Goal: Information Seeking & Learning: Check status

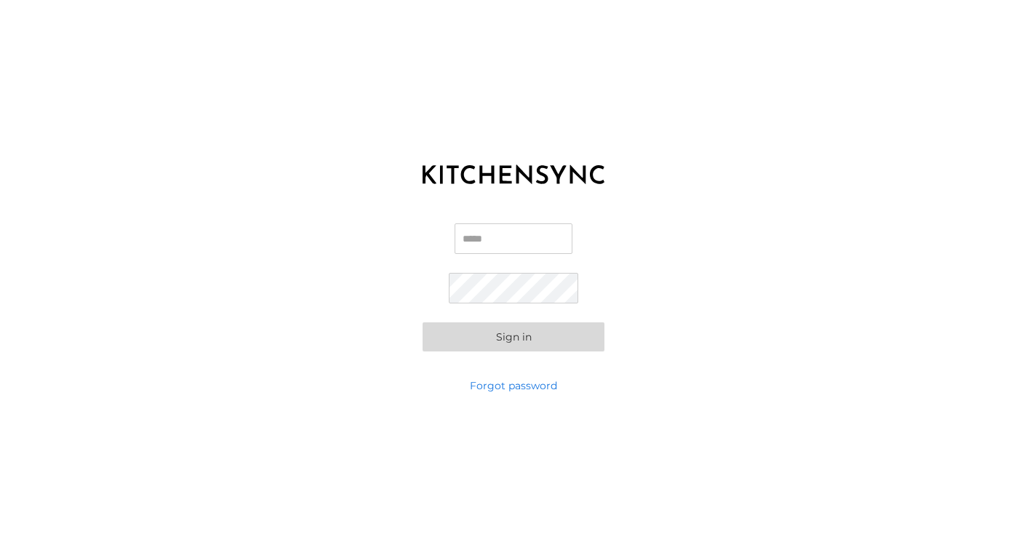
type input "**********"
click at [507, 334] on button "Sign in" at bounding box center [514, 336] width 182 height 29
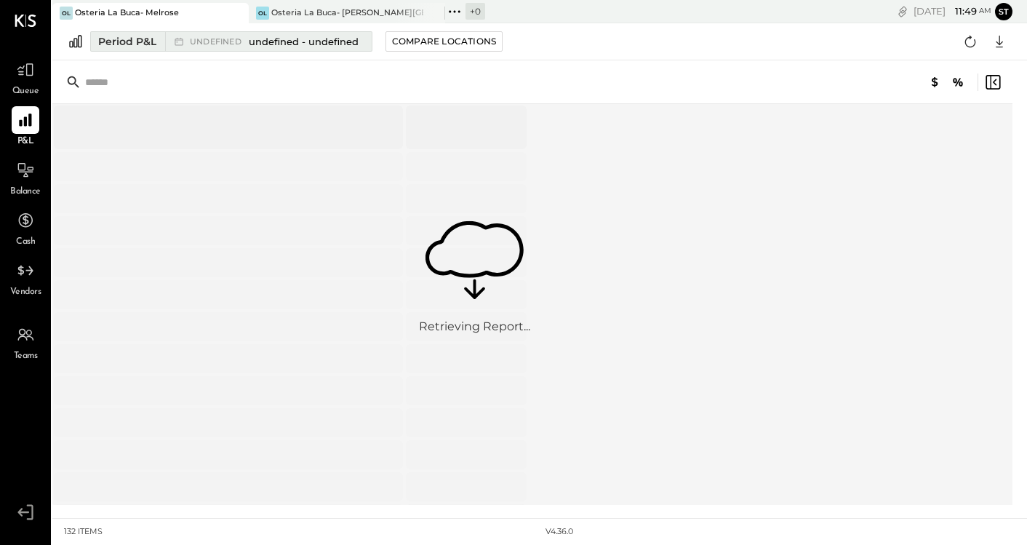
click at [341, 39] on span "undefined - undefined" at bounding box center [304, 42] width 110 height 14
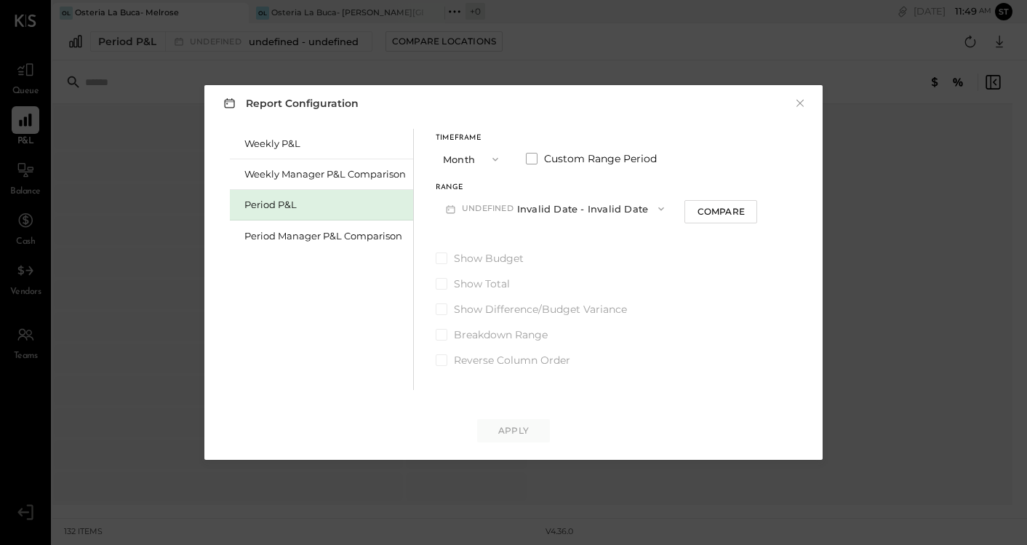
click at [497, 155] on icon "button" at bounding box center [496, 160] width 12 height 12
click at [466, 218] on div "YTD" at bounding box center [471, 211] width 71 height 26
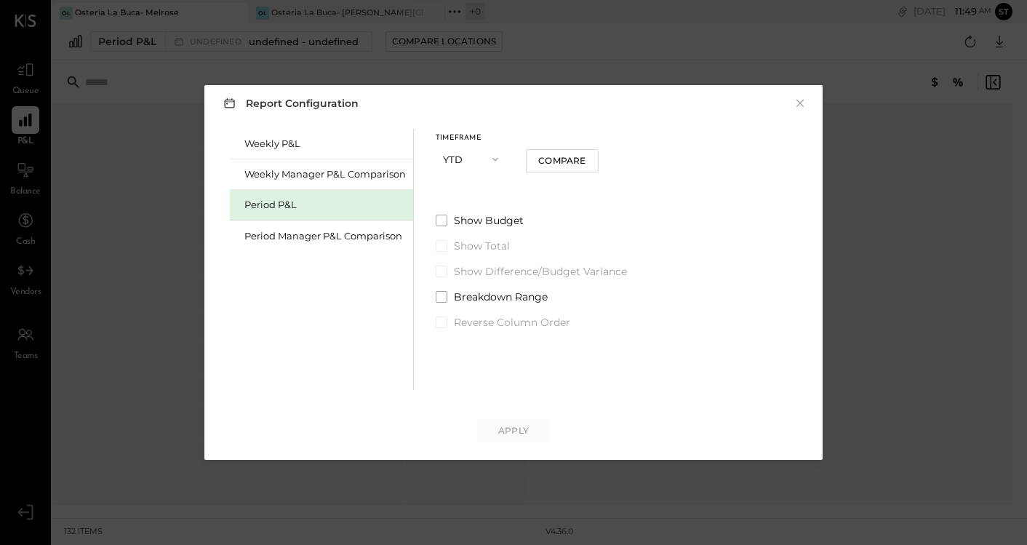
click at [336, 208] on div "Period P&L" at bounding box center [325, 205] width 162 height 14
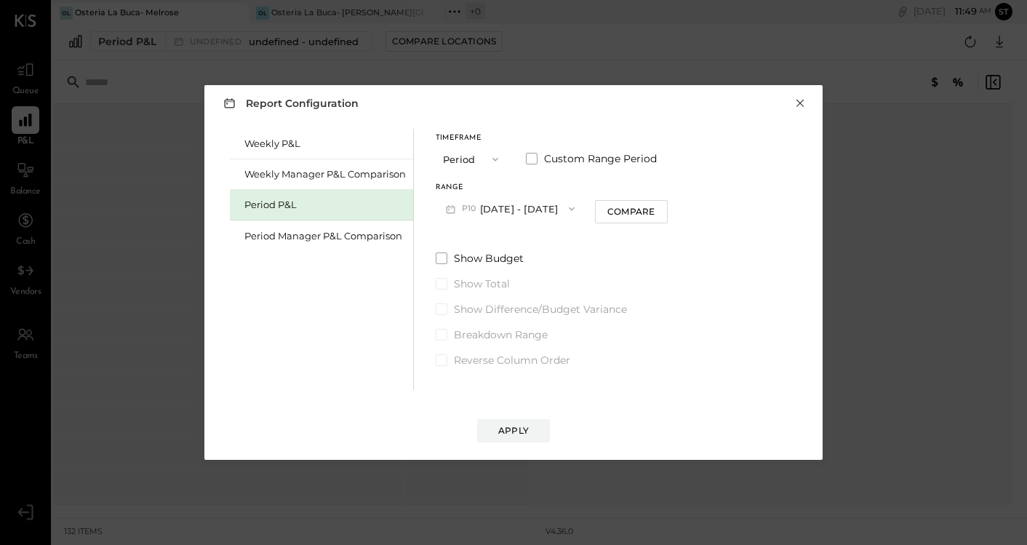
click at [800, 103] on button "×" at bounding box center [800, 103] width 13 height 15
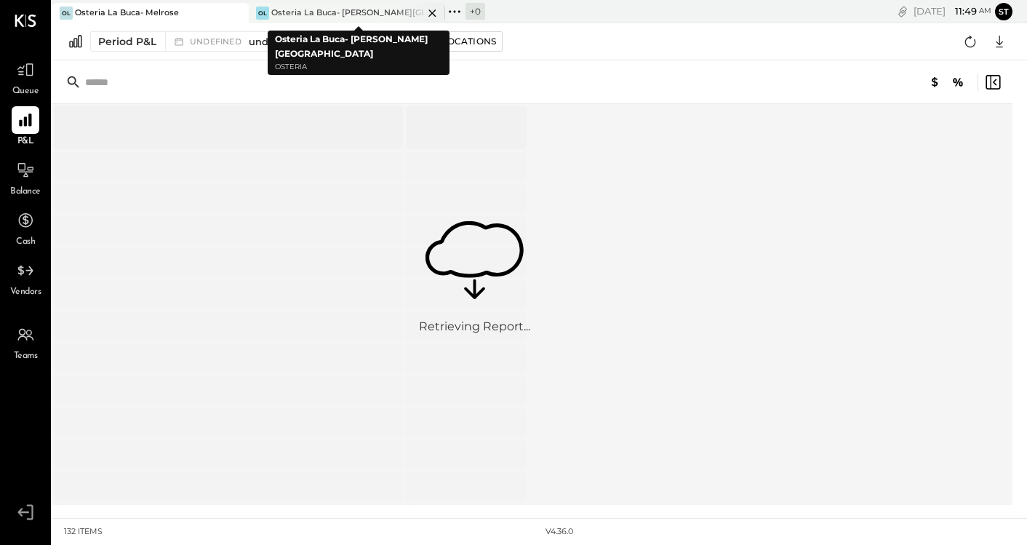
click at [325, 9] on div "Osteria La Buca- [PERSON_NAME][GEOGRAPHIC_DATA]" at bounding box center [347, 13] width 152 height 12
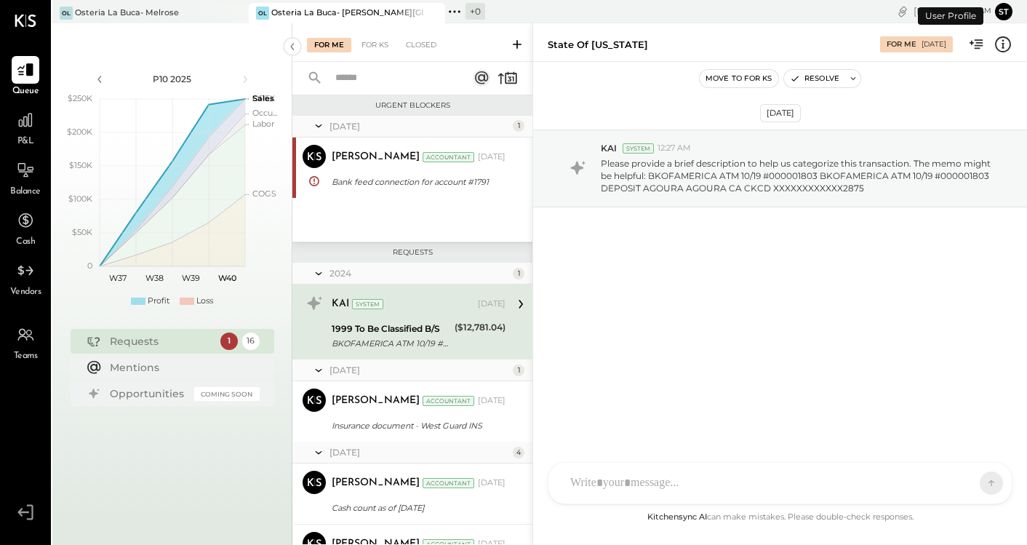
scroll to position [2, 0]
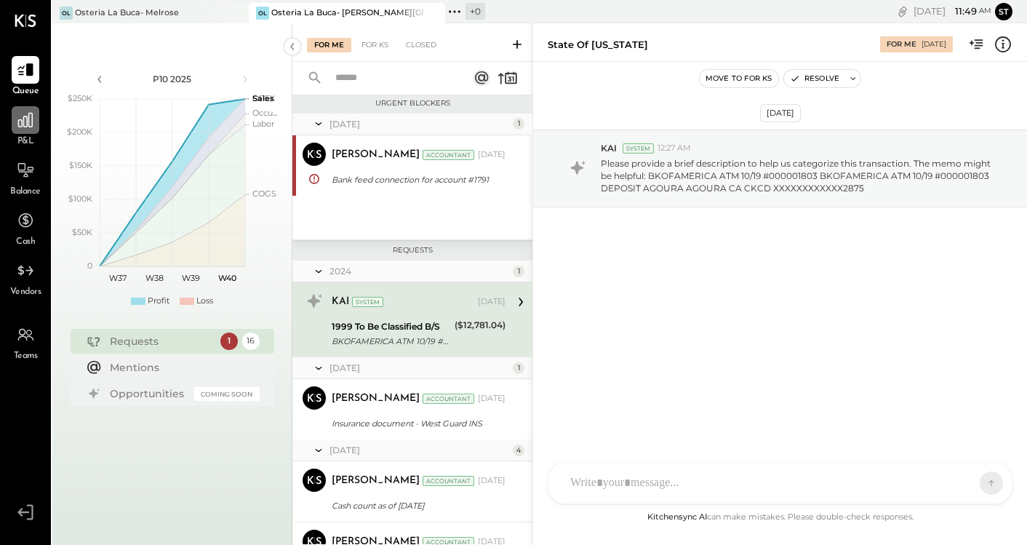
click at [25, 129] on icon at bounding box center [25, 120] width 19 height 19
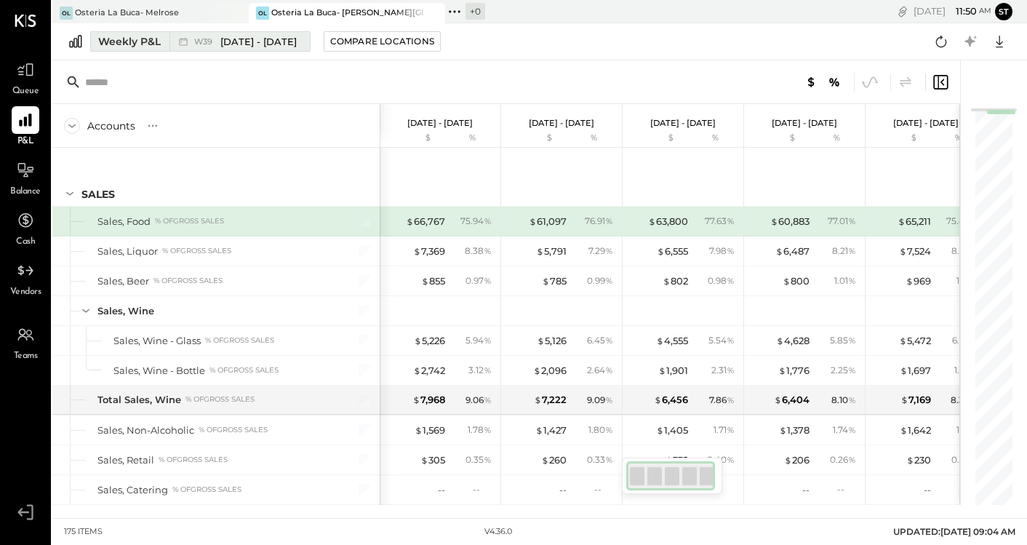
click at [143, 42] on div "Weekly P&L" at bounding box center [129, 41] width 63 height 15
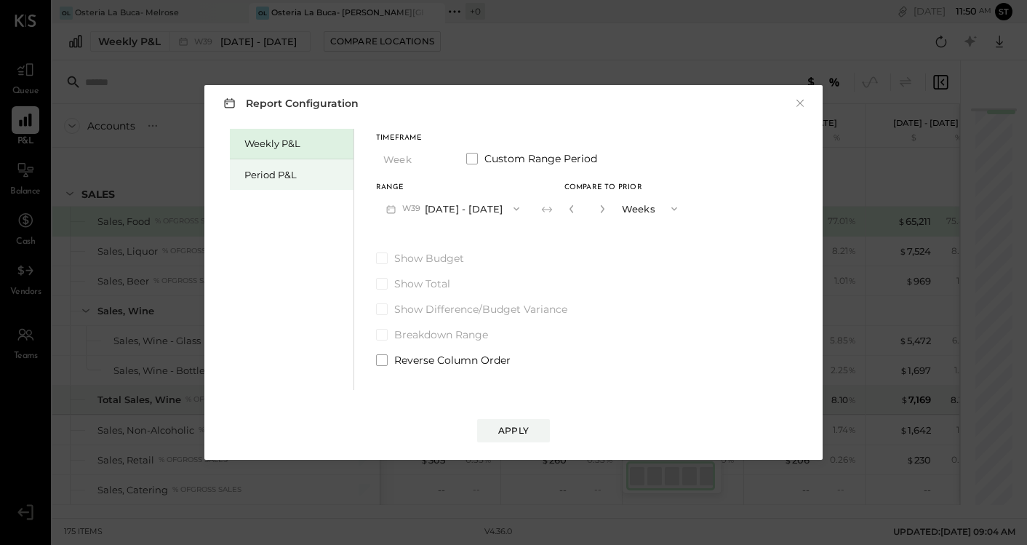
click at [295, 186] on div "Period P&L" at bounding box center [292, 174] width 124 height 31
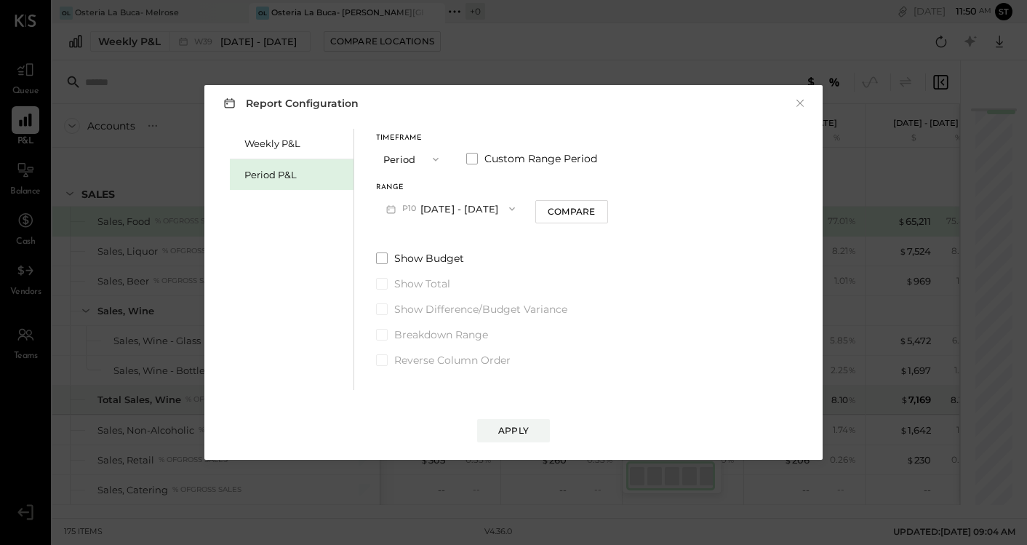
click at [412, 163] on button "Period" at bounding box center [412, 158] width 73 height 27
click at [405, 212] on div "YTD" at bounding box center [412, 211] width 71 height 26
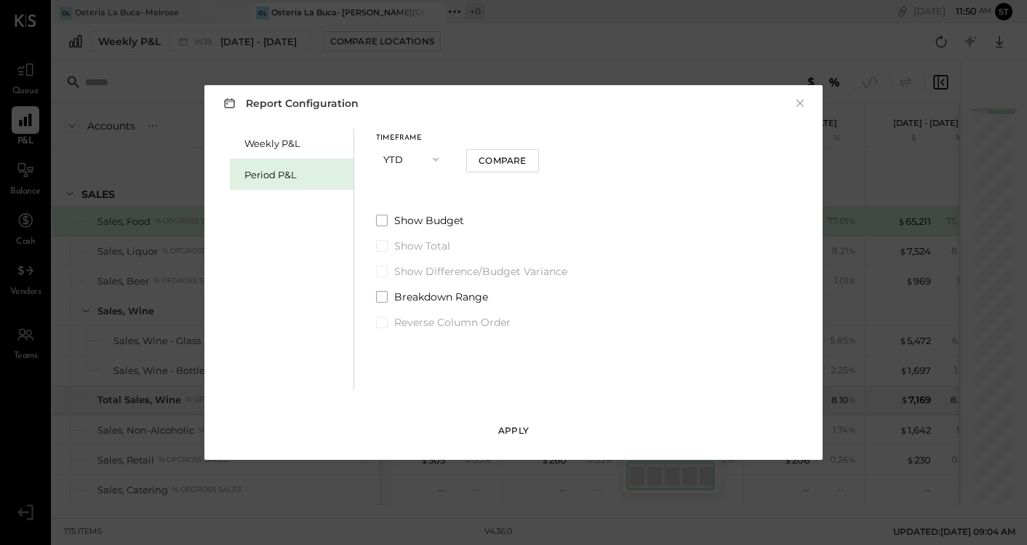
click at [502, 428] on div "Apply" at bounding box center [513, 430] width 31 height 12
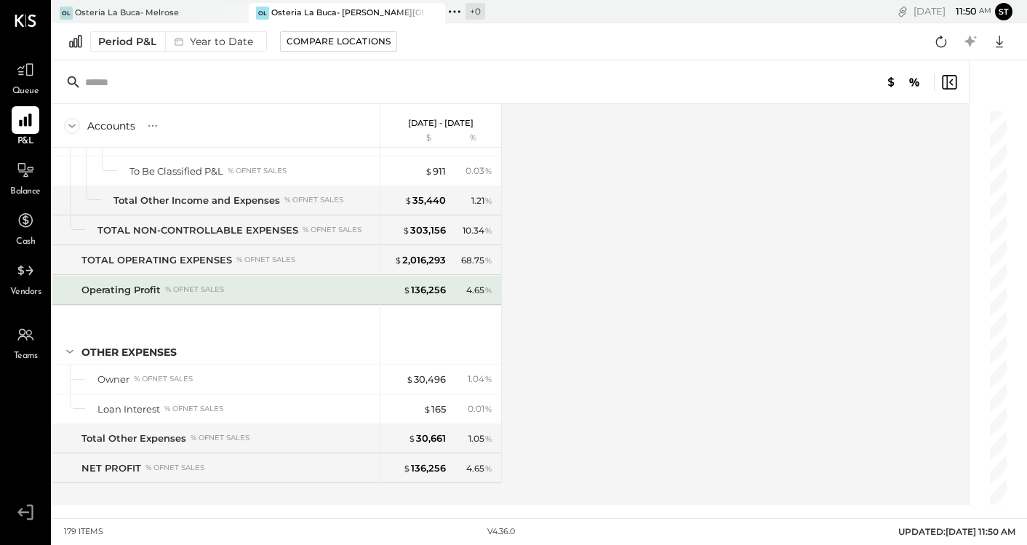
scroll to position [4293, 0]
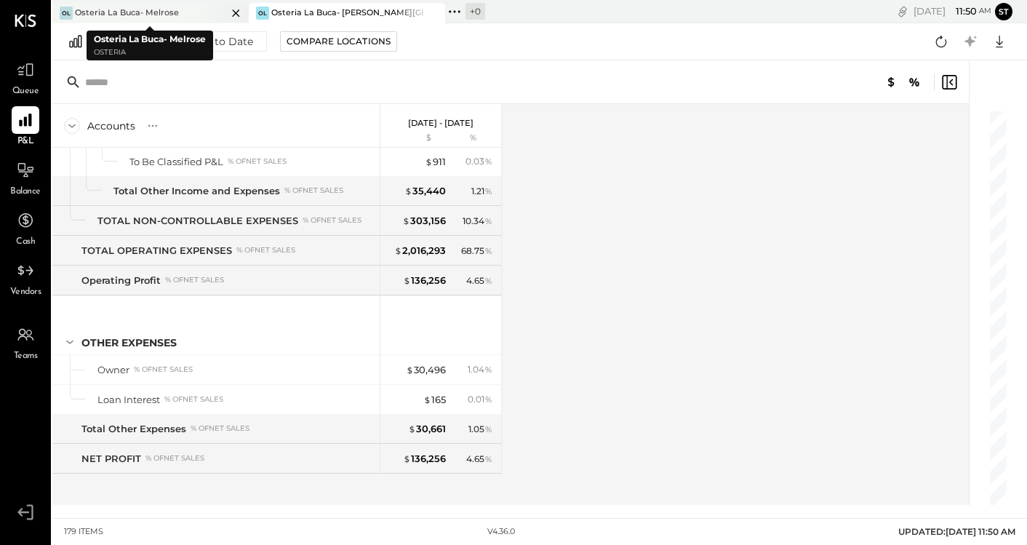
click at [198, 7] on div at bounding box center [223, 13] width 51 height 20
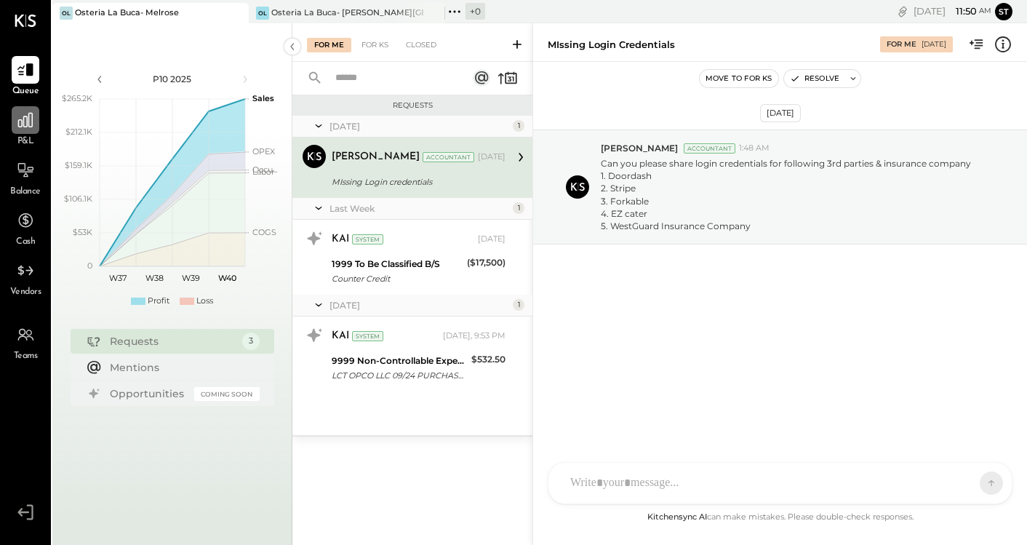
click at [18, 121] on icon at bounding box center [25, 120] width 15 height 15
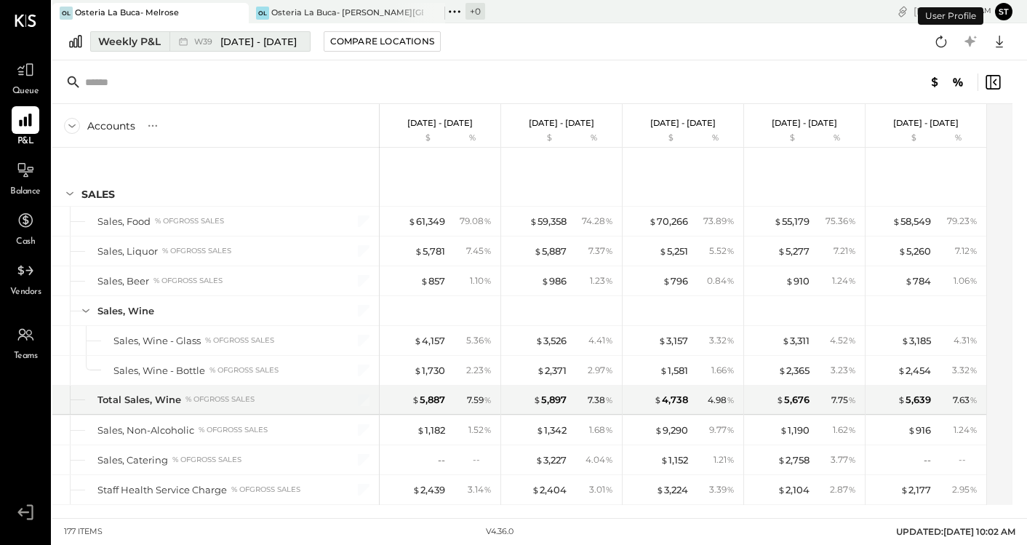
click at [266, 43] on span "[DATE] - [DATE]" at bounding box center [258, 42] width 76 height 14
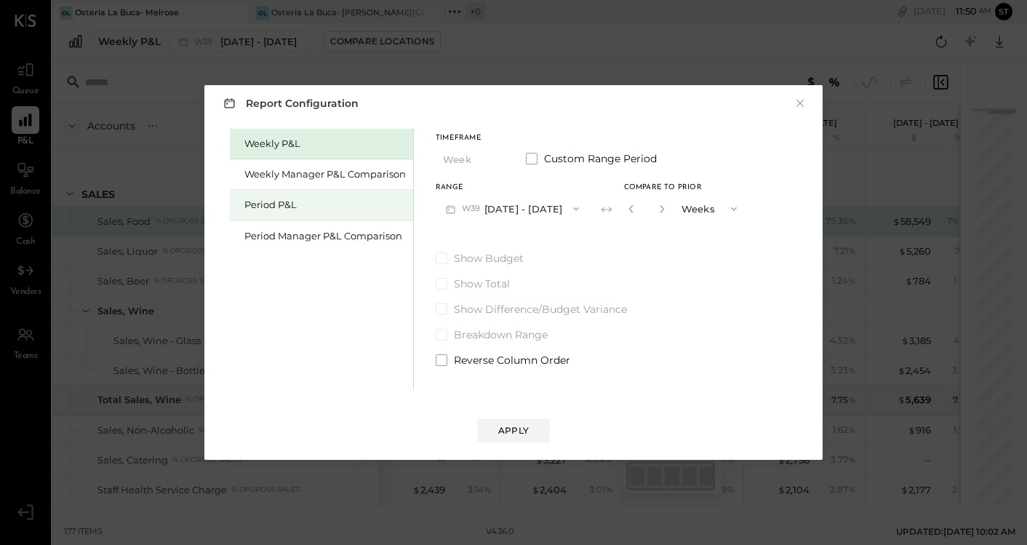
click at [298, 199] on div "Period P&L" at bounding box center [325, 205] width 162 height 14
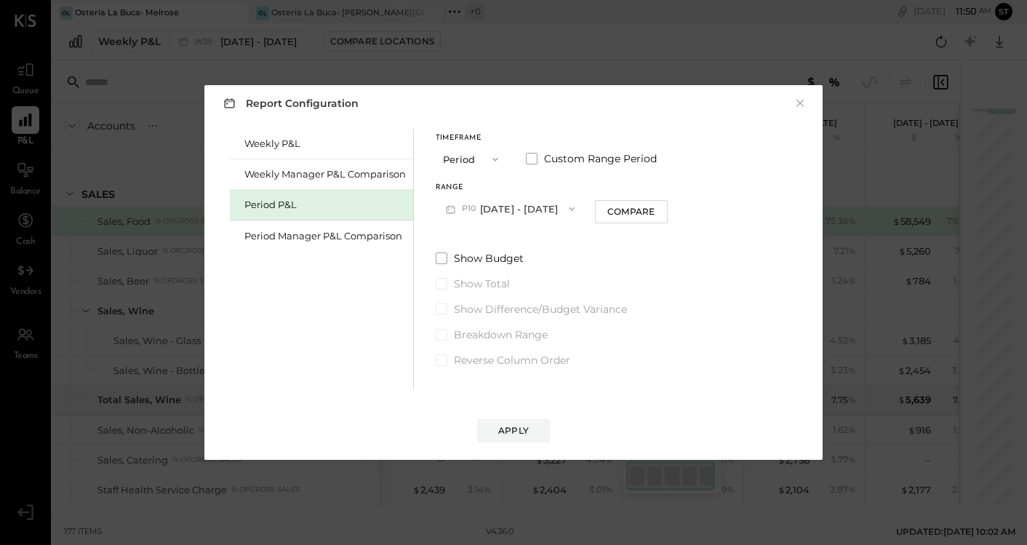
click at [483, 159] on span "button" at bounding box center [491, 160] width 19 height 12
click at [464, 209] on div "YTD" at bounding box center [471, 211] width 71 height 26
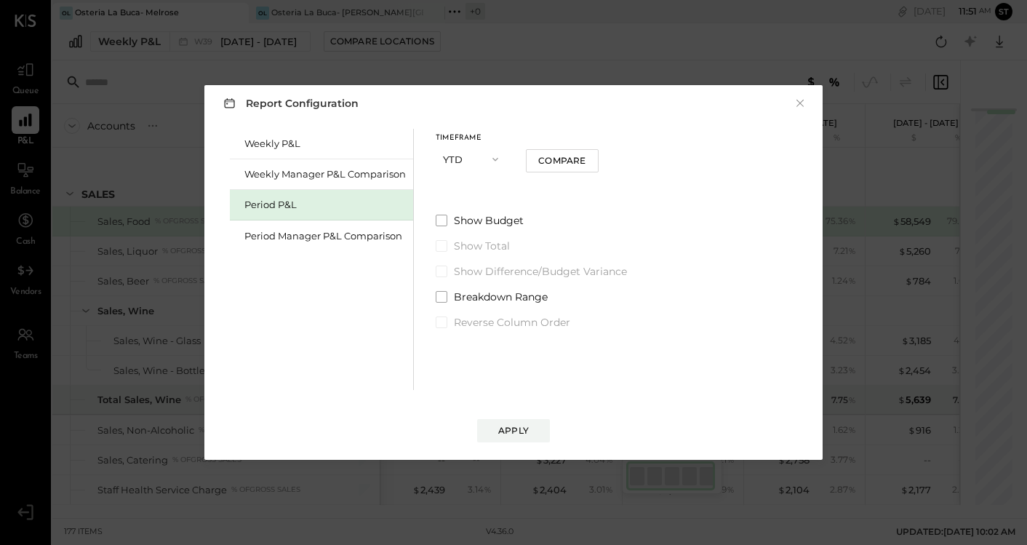
click at [489, 417] on div "Apply" at bounding box center [513, 416] width 589 height 52
click at [495, 437] on button "Apply" at bounding box center [513, 430] width 73 height 23
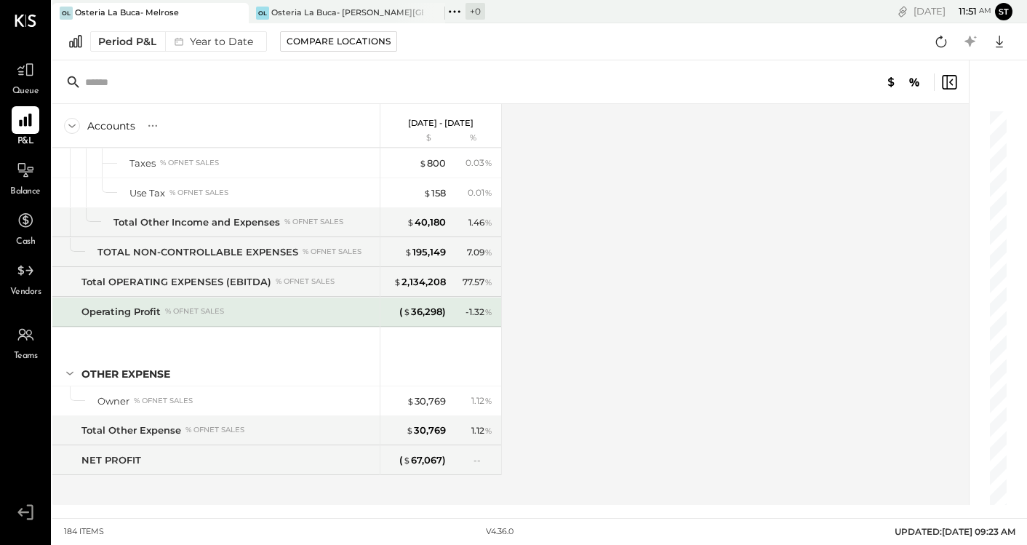
scroll to position [4447, 0]
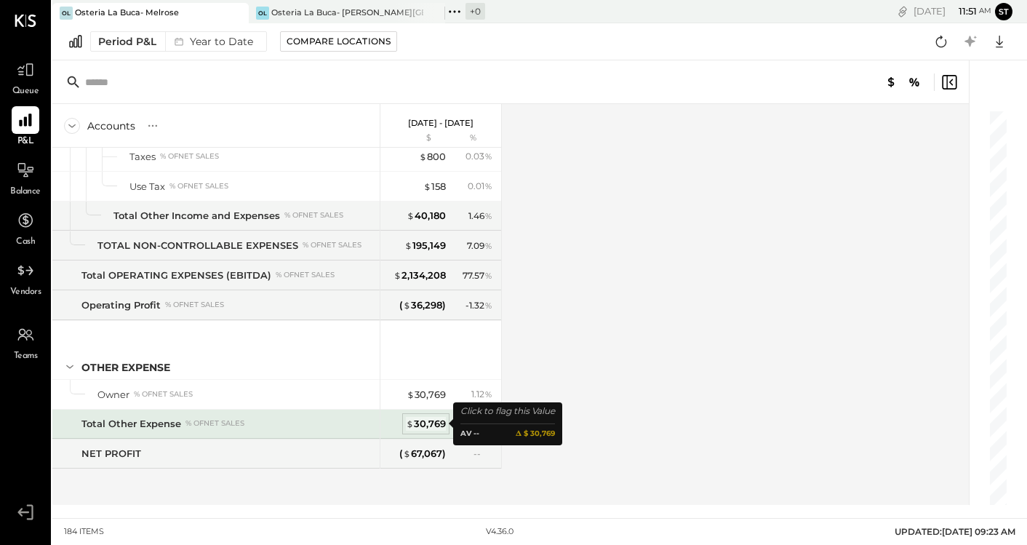
click at [427, 421] on div "$ 30,769" at bounding box center [426, 424] width 40 height 14
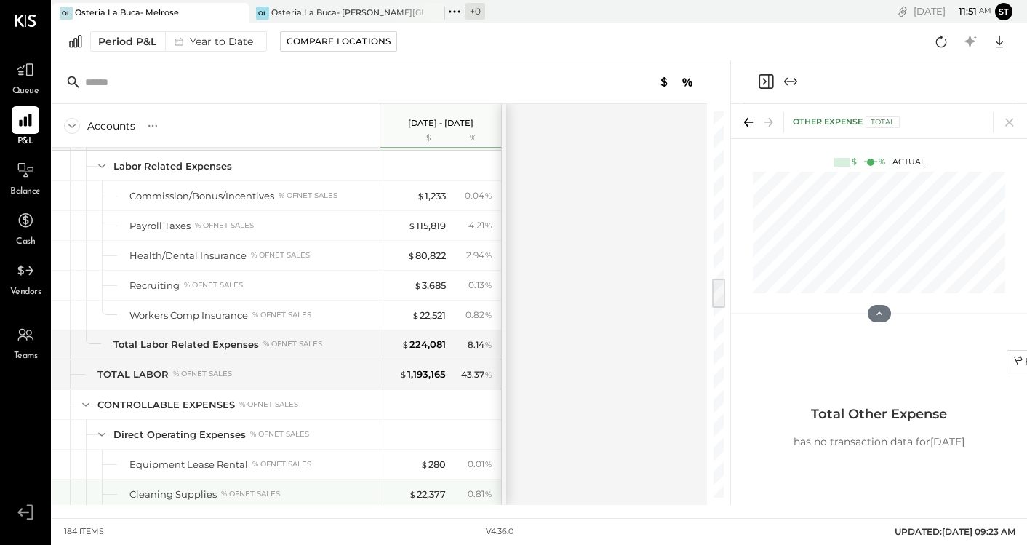
scroll to position [2110, 0]
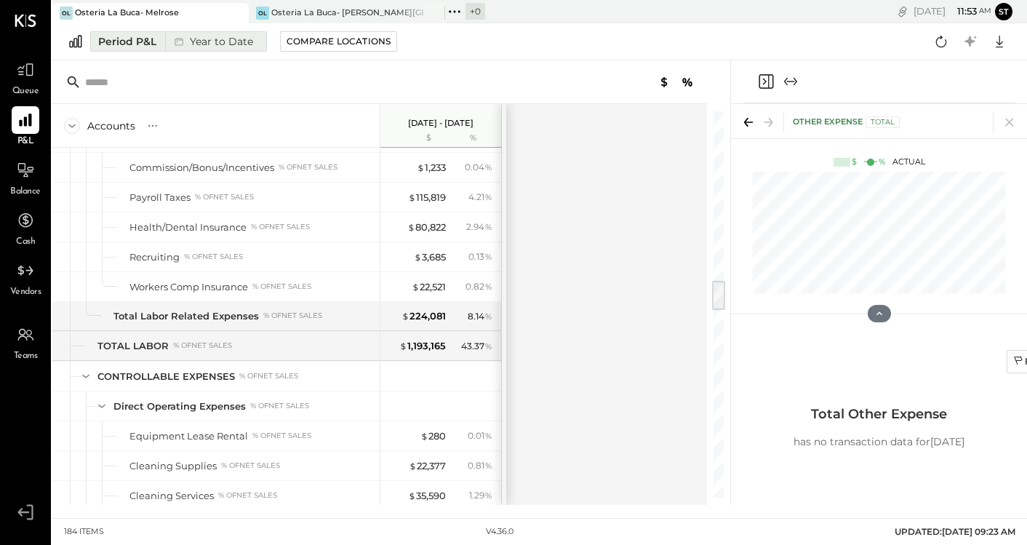
click at [231, 39] on div "Year to Date" at bounding box center [212, 41] width 94 height 19
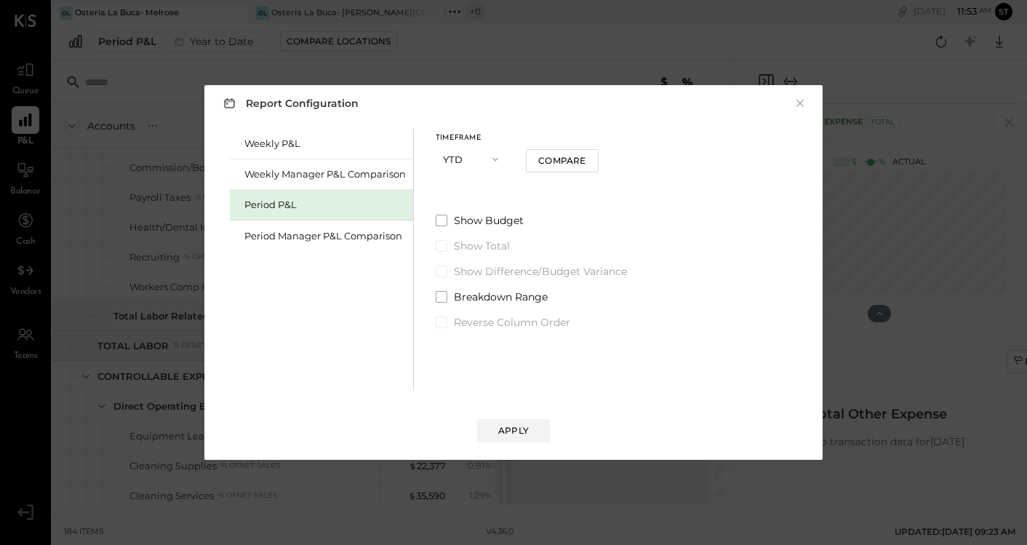
click at [498, 154] on icon "button" at bounding box center [496, 160] width 12 height 12
click at [529, 256] on div "Show Budget Show Total Show Difference/Budget Variance Breakdown Range Reverse …" at bounding box center [531, 271] width 191 height 116
click at [305, 143] on div "Weekly P&L" at bounding box center [325, 144] width 162 height 14
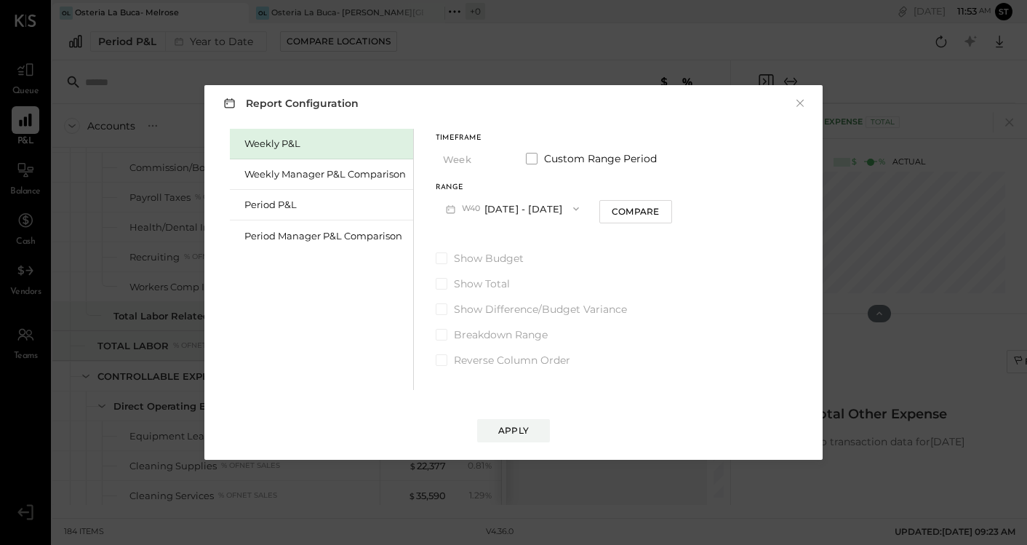
click at [551, 212] on button "W40 [DATE] - [DATE]" at bounding box center [513, 208] width 154 height 27
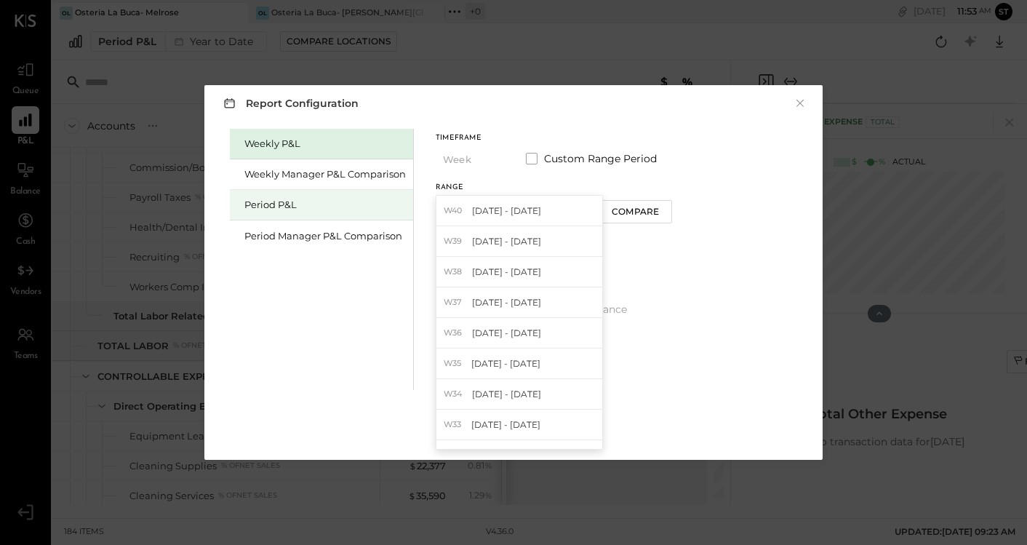
click at [296, 205] on div "Period P&L" at bounding box center [325, 205] width 162 height 14
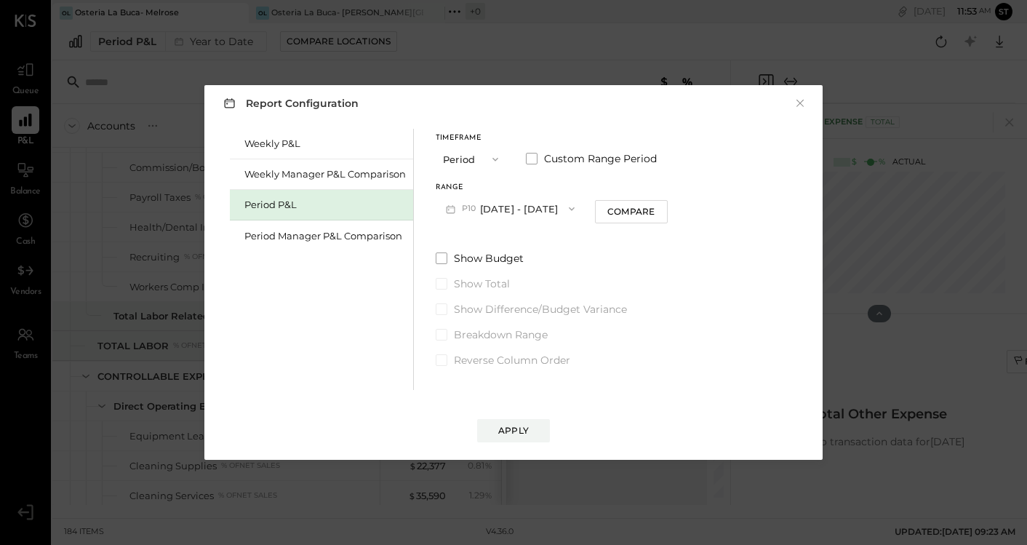
click at [518, 211] on button "P10 [DATE] - [DATE]" at bounding box center [510, 208] width 149 height 27
click at [506, 162] on button "Period" at bounding box center [472, 158] width 73 height 27
click at [460, 244] on div "Year" at bounding box center [471, 237] width 71 height 26
click at [521, 428] on div "Apply" at bounding box center [513, 430] width 31 height 12
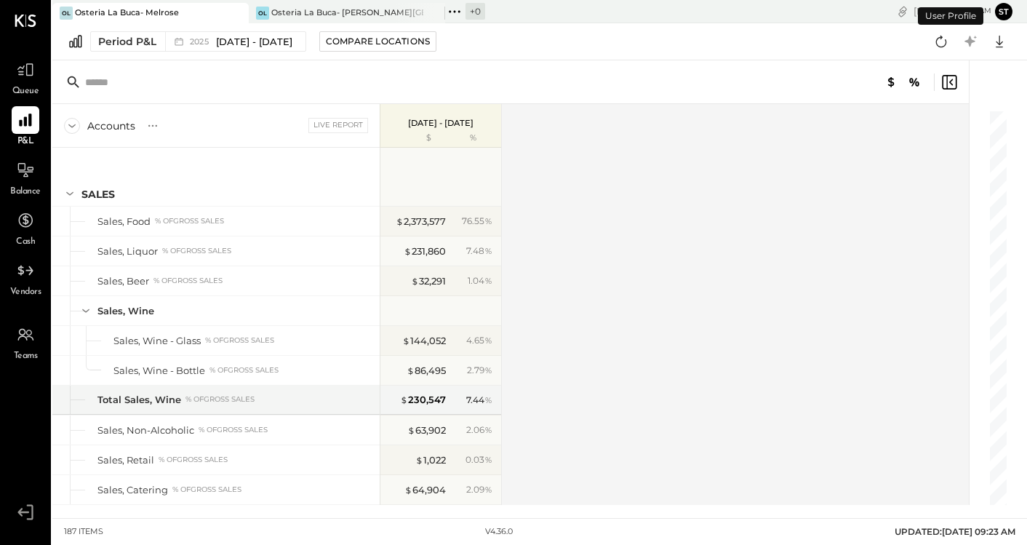
scroll to position [4537, 0]
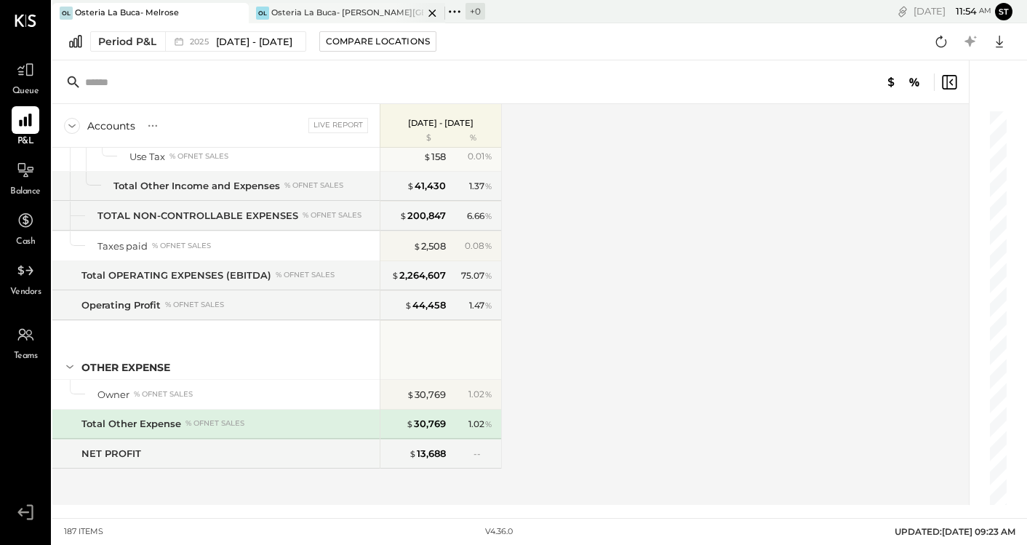
click at [390, 15] on div "Osteria La Buca- [PERSON_NAME][GEOGRAPHIC_DATA]" at bounding box center [347, 13] width 152 height 12
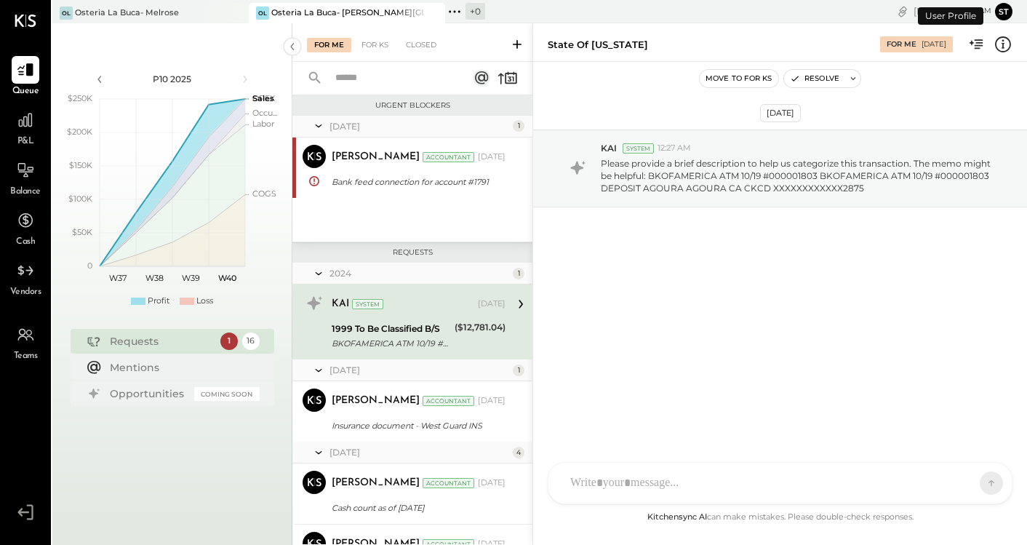
scroll to position [2, 0]
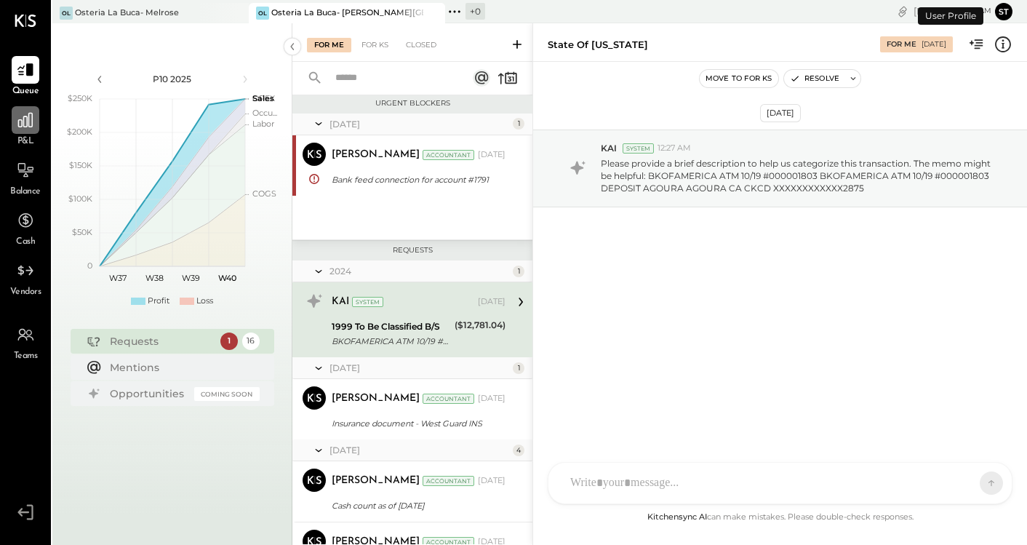
click at [25, 127] on icon at bounding box center [25, 120] width 19 height 19
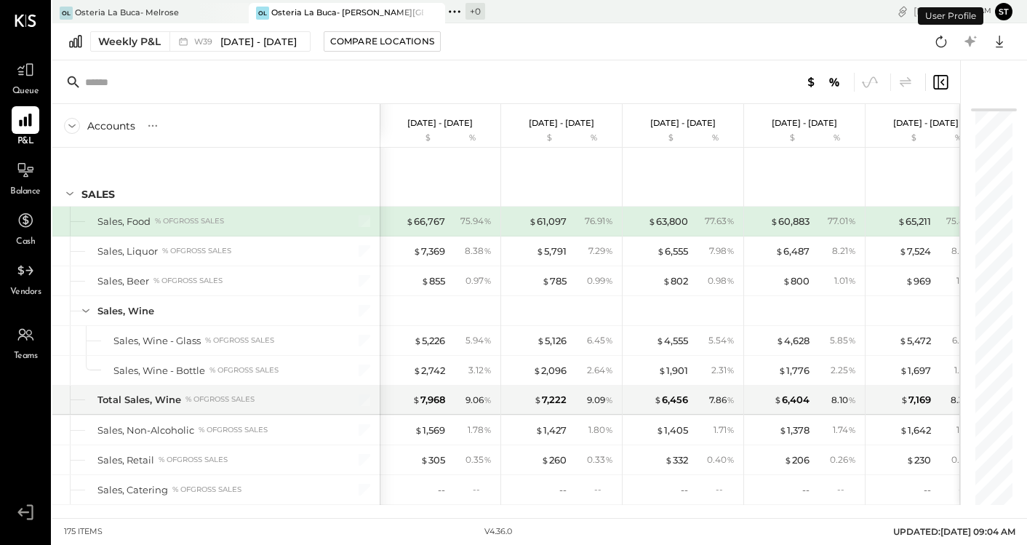
click at [169, 28] on div "Weekly P&L W39 [DATE] - [DATE] Compare Locations Google Sheets Excel" at bounding box center [539, 41] width 975 height 37
click at [143, 44] on div "Weekly P&L" at bounding box center [129, 41] width 63 height 15
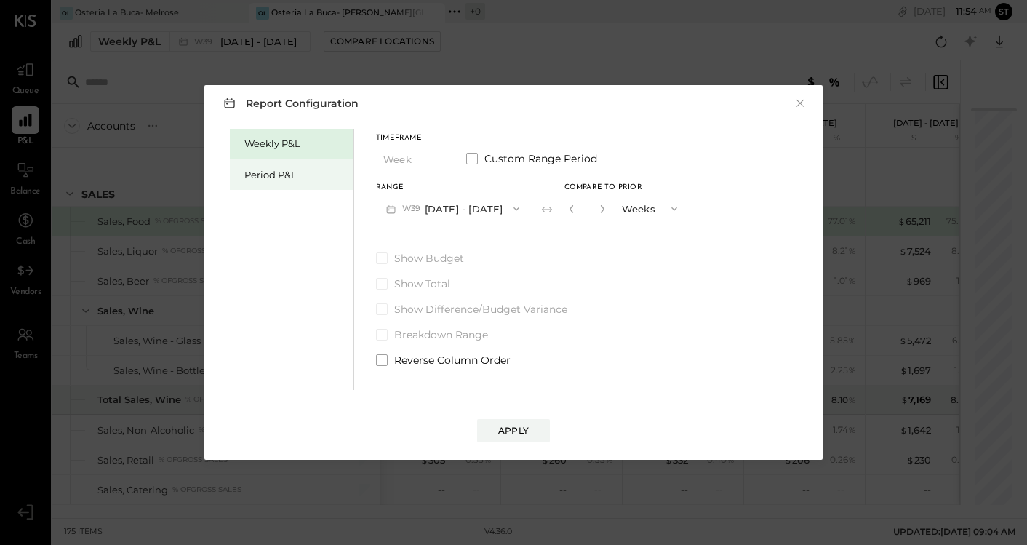
click at [324, 168] on div "Period P&L" at bounding box center [295, 175] width 102 height 14
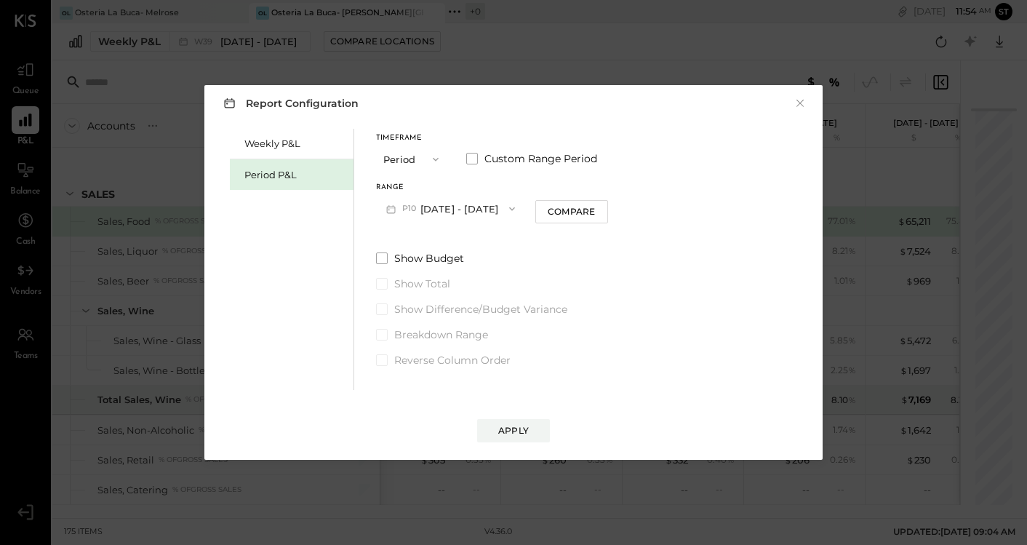
click at [434, 157] on icon "button" at bounding box center [436, 160] width 12 height 12
click at [411, 237] on div "Year" at bounding box center [412, 237] width 71 height 26
click at [525, 433] on div "Apply" at bounding box center [513, 430] width 31 height 12
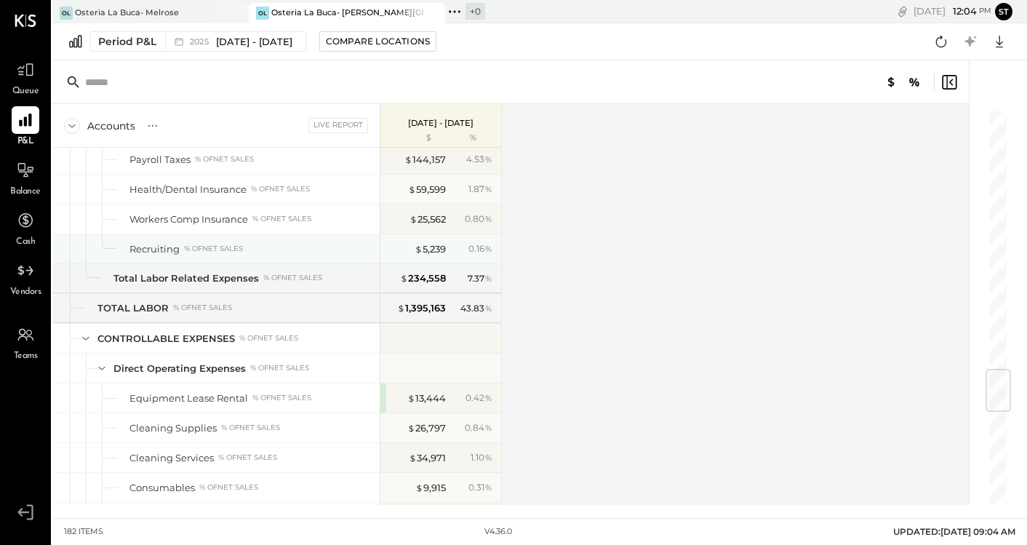
scroll to position [2001, 0]
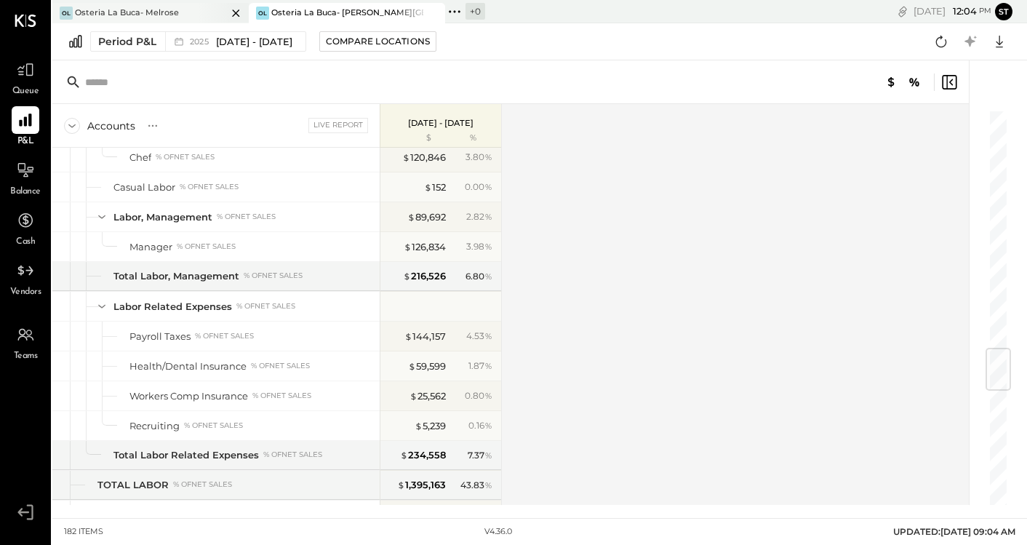
click at [202, 9] on div at bounding box center [223, 13] width 51 height 20
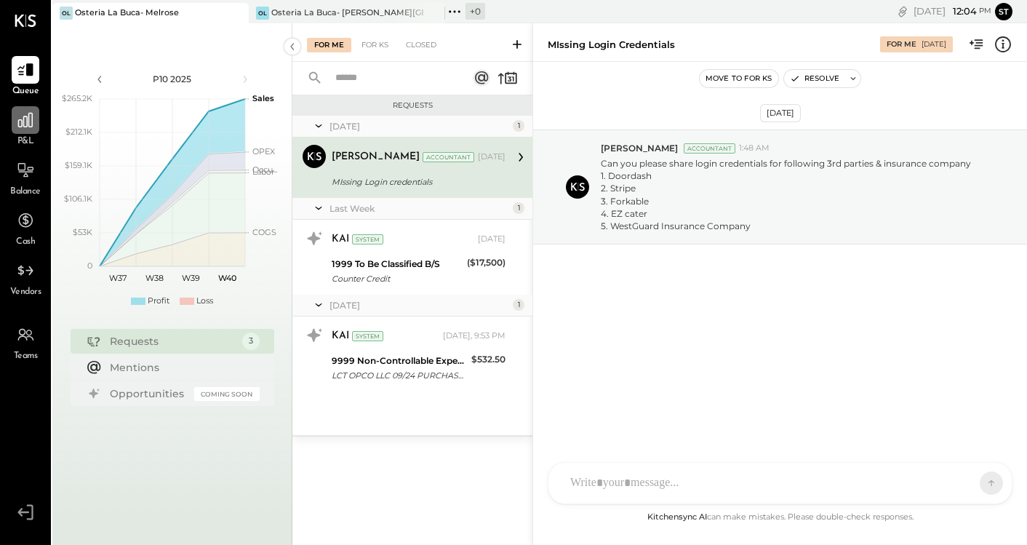
click at [25, 127] on icon at bounding box center [25, 120] width 15 height 15
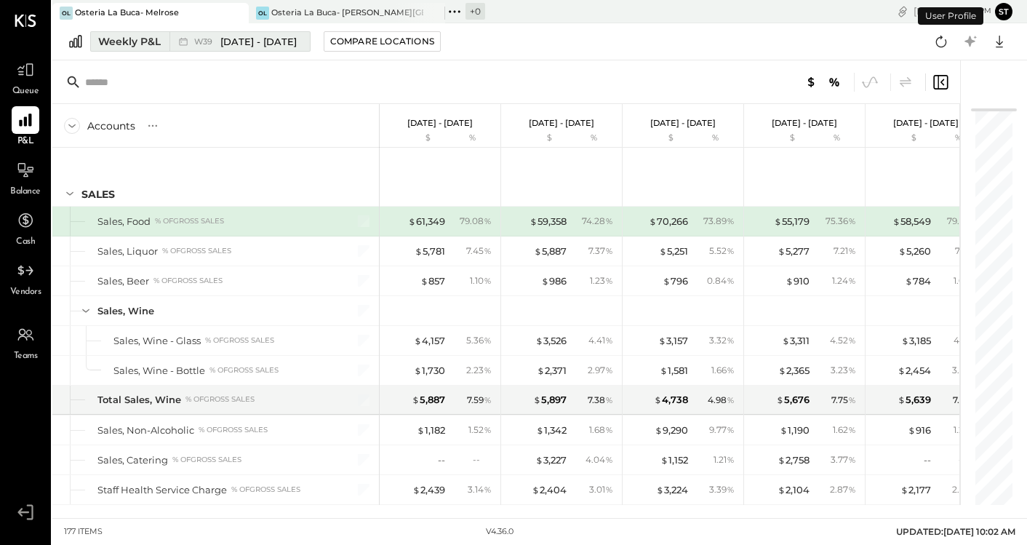
click at [236, 42] on span "[DATE] - [DATE]" at bounding box center [258, 42] width 76 height 14
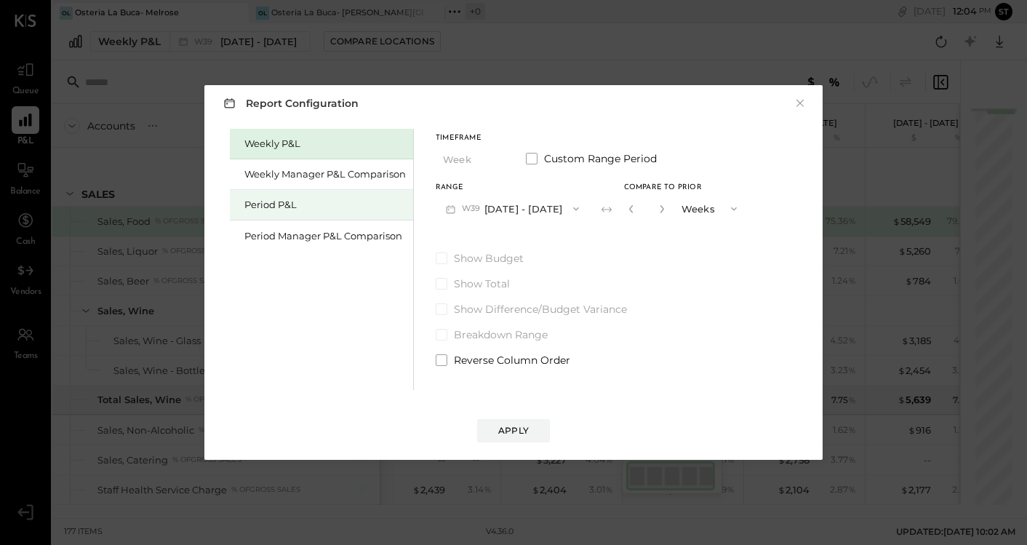
click at [311, 207] on div "Period P&L" at bounding box center [325, 205] width 162 height 14
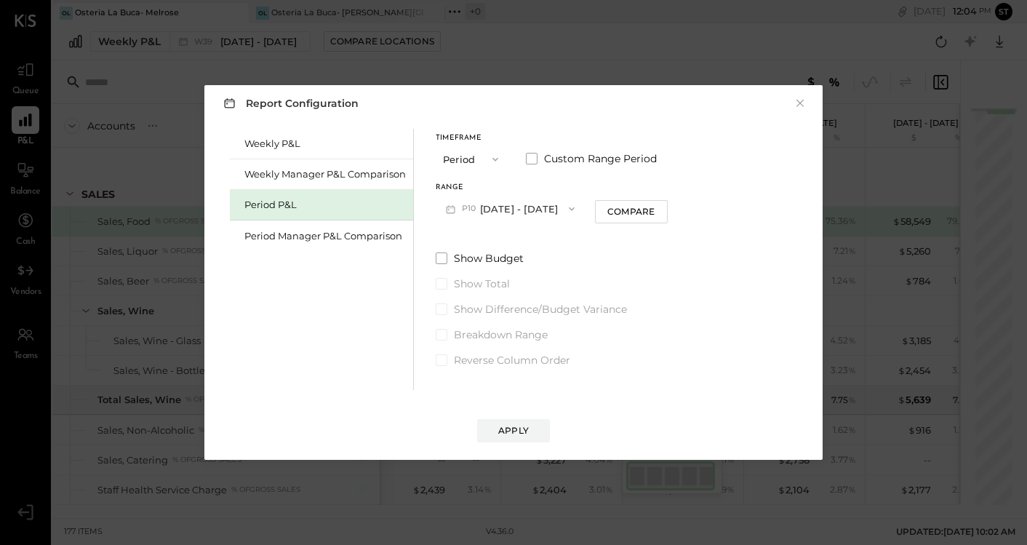
click at [471, 156] on button "Period" at bounding box center [472, 158] width 73 height 27
click at [459, 236] on span "Year" at bounding box center [457, 236] width 20 height 9
click at [503, 431] on div "Apply" at bounding box center [513, 430] width 31 height 12
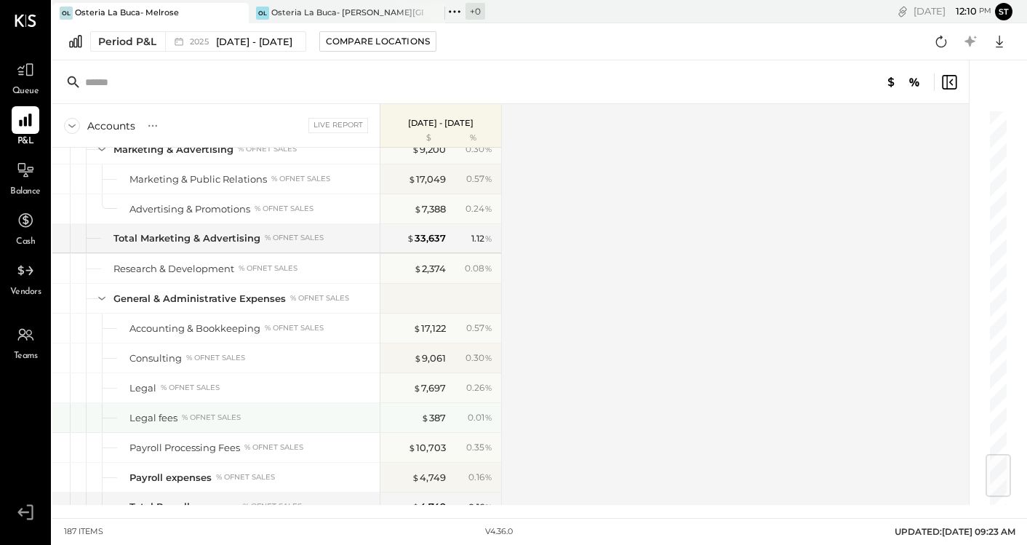
scroll to position [2890, 0]
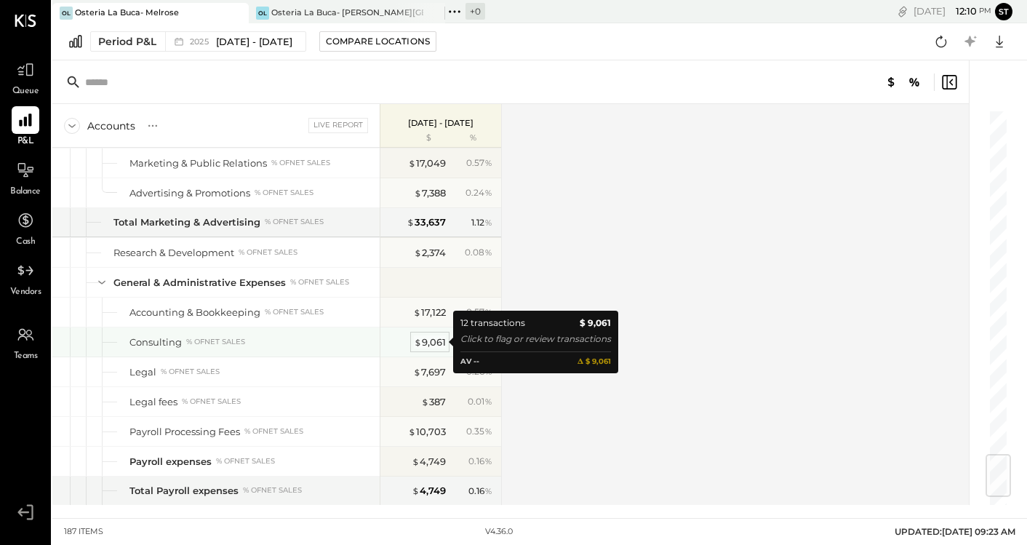
click at [435, 341] on div "$ 9,061" at bounding box center [430, 342] width 32 height 14
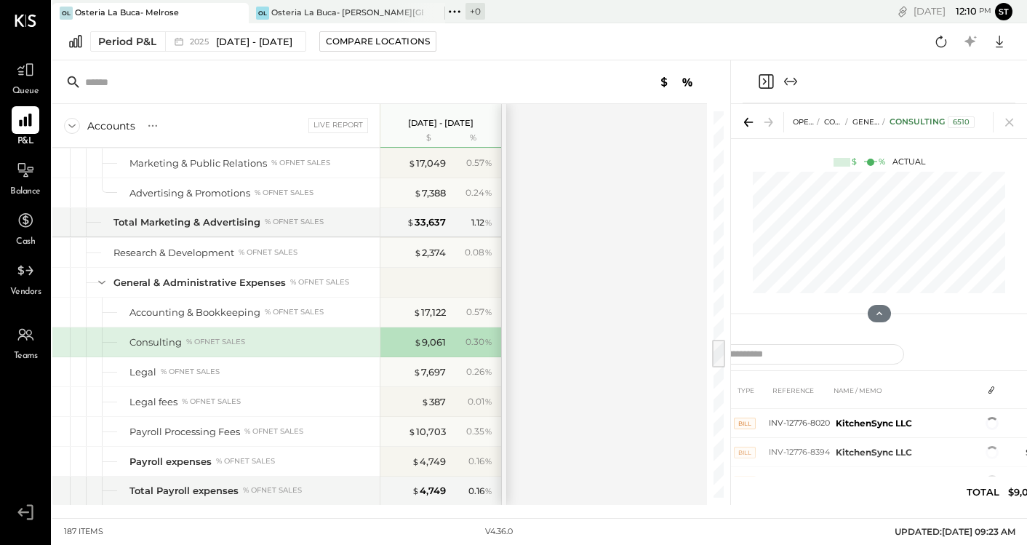
scroll to position [204, 0]
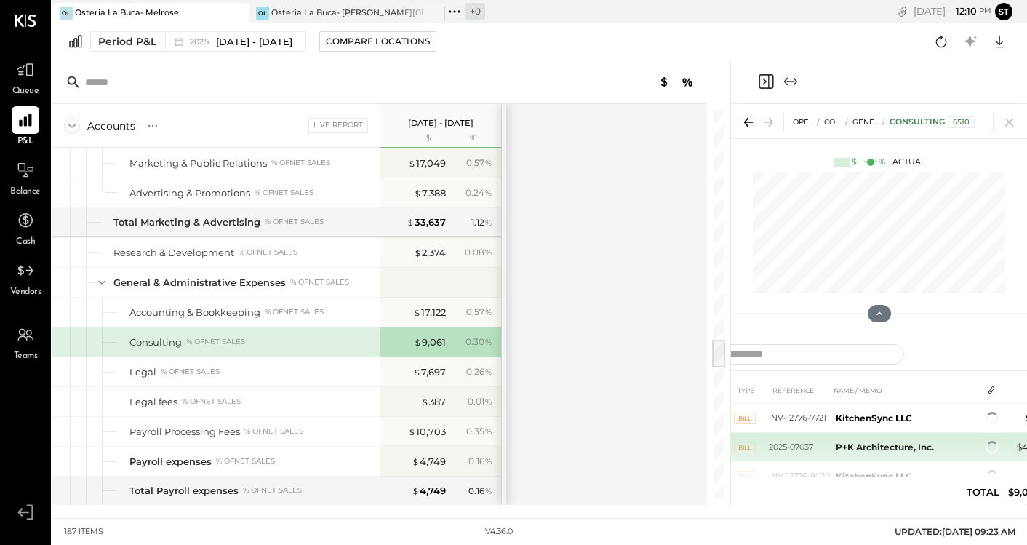
click at [869, 447] on b "P+K Architecture, Inc." at bounding box center [885, 447] width 98 height 11
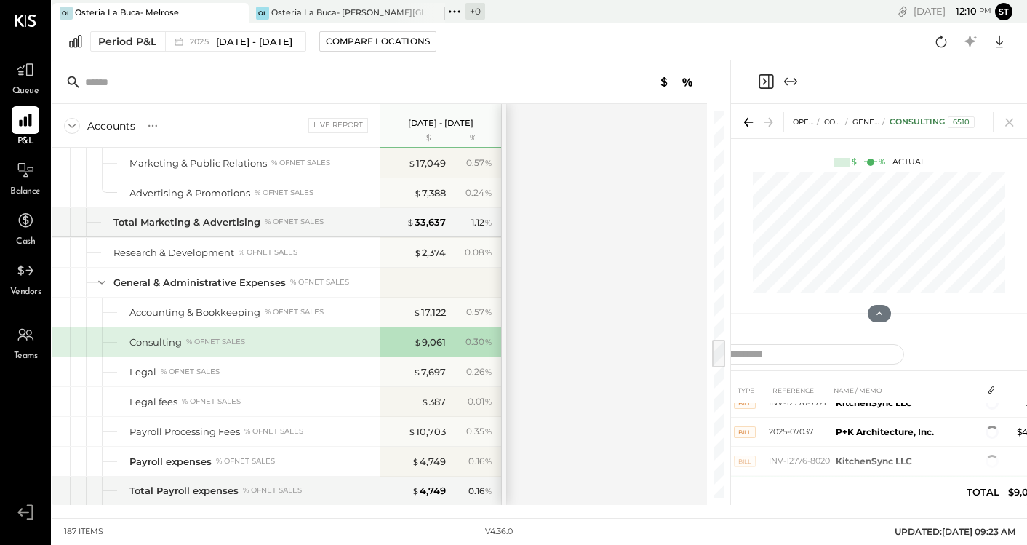
scroll to position [217, 0]
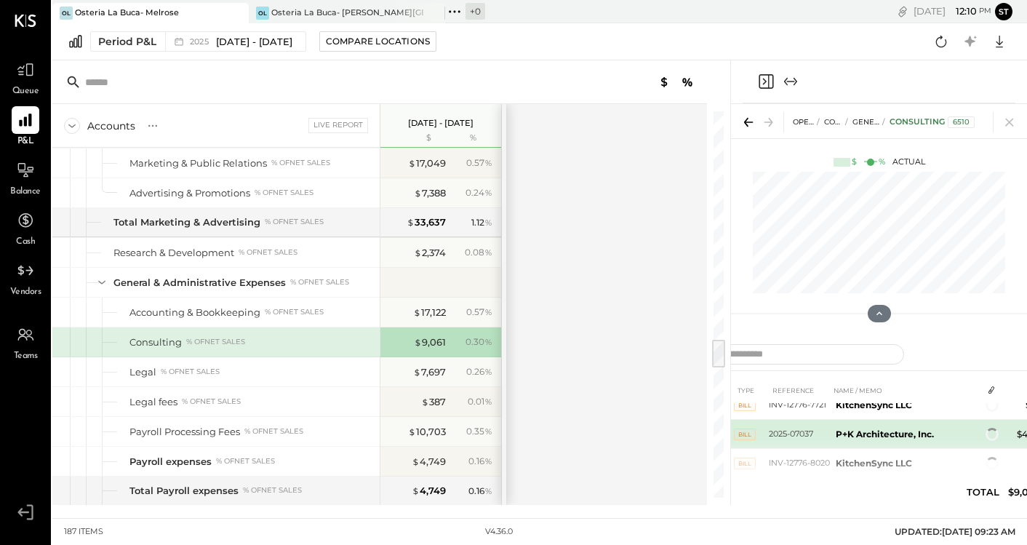
click at [854, 436] on b "P+K Architecture, Inc." at bounding box center [885, 433] width 98 height 11
click at [746, 434] on span "BILL" at bounding box center [745, 434] width 22 height 12
click at [841, 433] on b "P+K Architecture, Inc." at bounding box center [885, 433] width 98 height 11
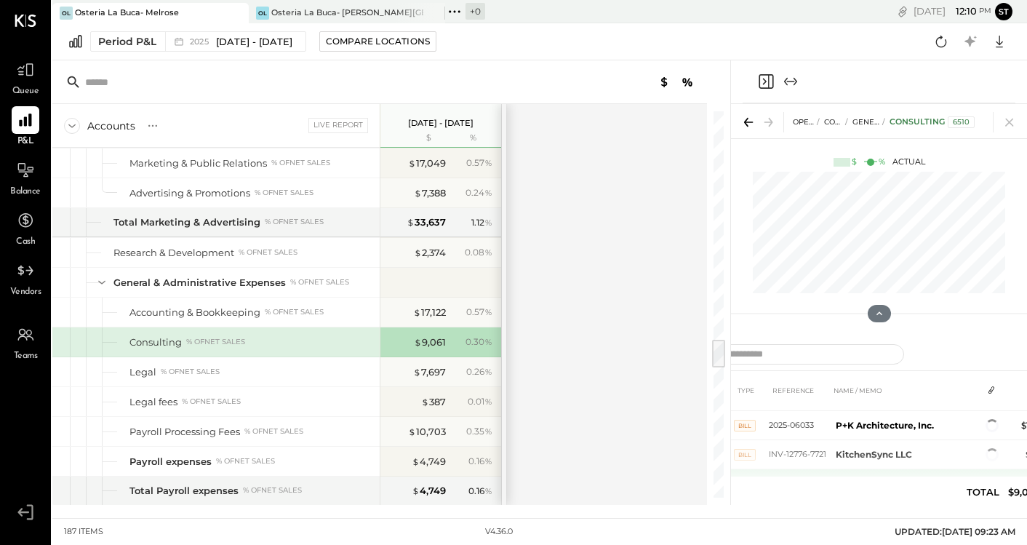
scroll to position [164, 0]
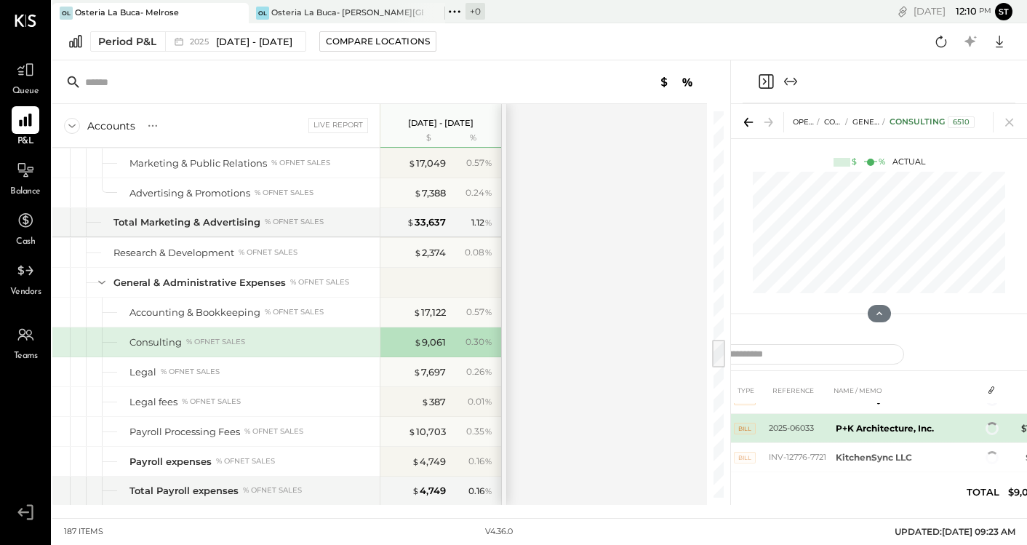
click at [847, 433] on b "P+K Architecture, Inc." at bounding box center [885, 428] width 98 height 11
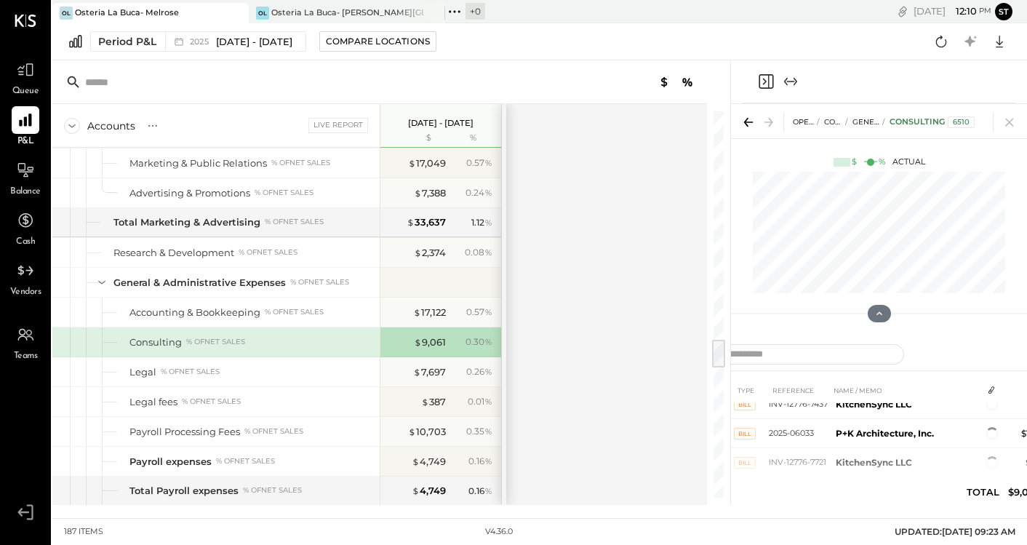
scroll to position [163, 0]
click at [862, 430] on b "P+K Architecture, Inc." at bounding box center [885, 429] width 98 height 11
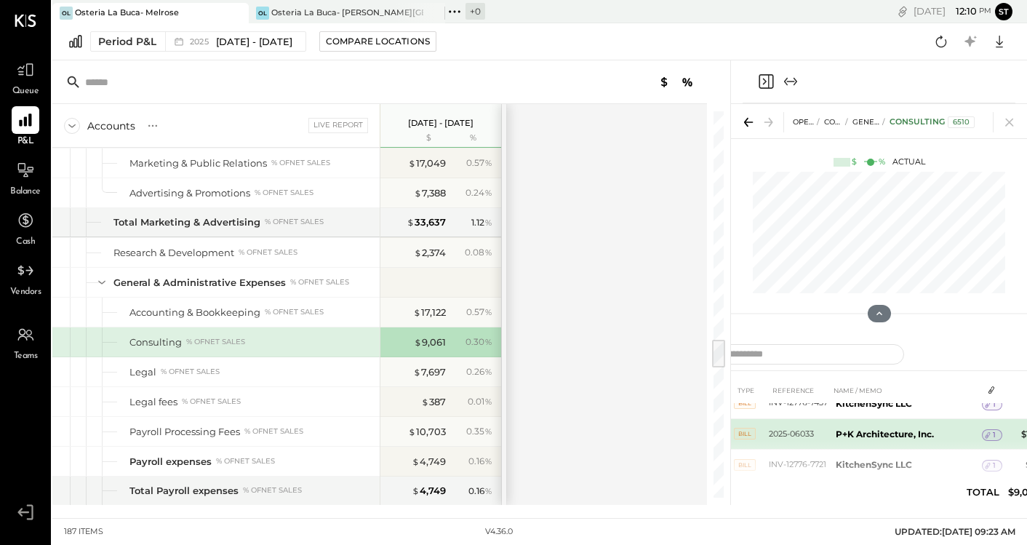
click at [873, 435] on b "P+K Architecture, Inc." at bounding box center [885, 433] width 98 height 11
click at [994, 434] on span "1" at bounding box center [994, 435] width 3 height 10
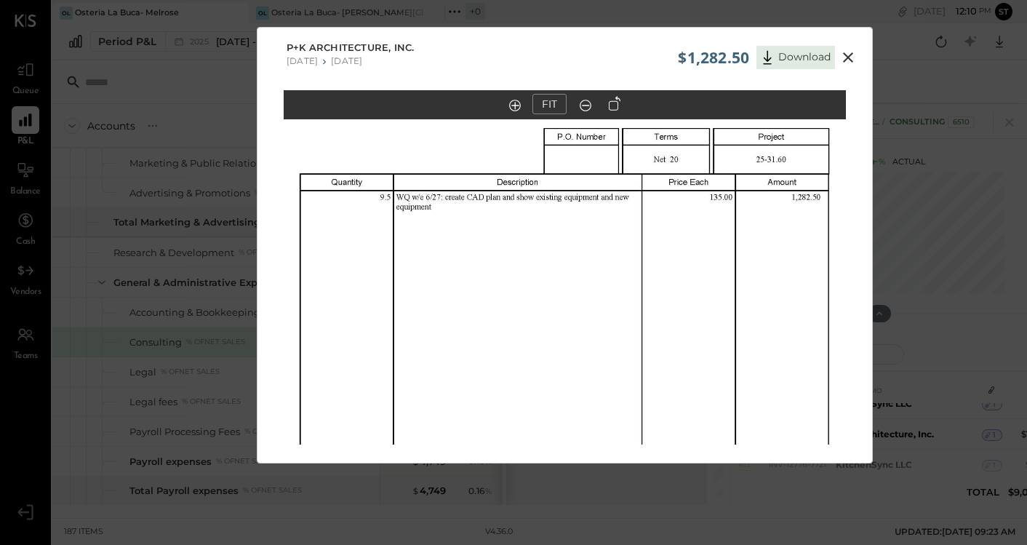
click at [842, 57] on icon at bounding box center [848, 57] width 17 height 17
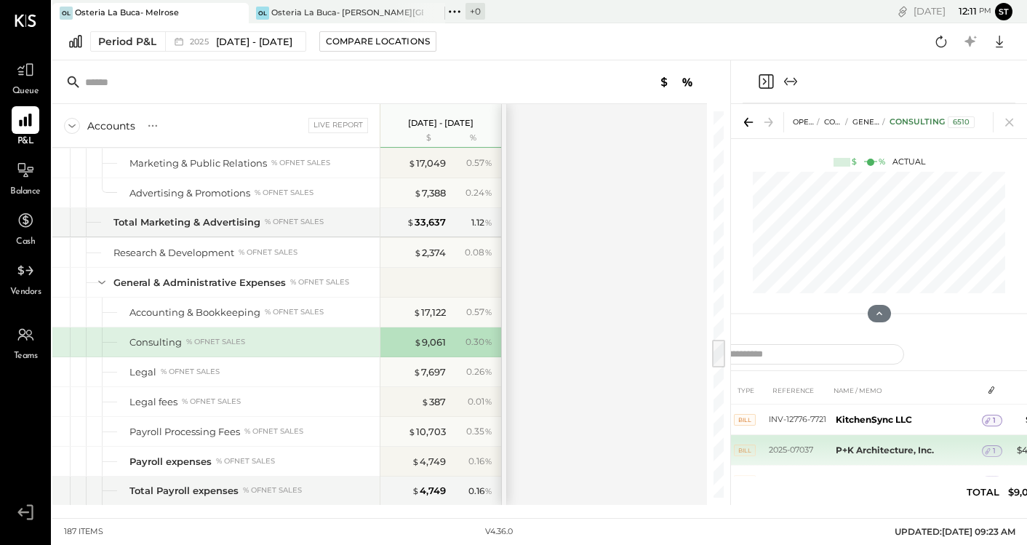
scroll to position [215, 0]
click at [861, 447] on b "P+K Architecture, Inc." at bounding box center [885, 449] width 98 height 11
click at [748, 448] on span "BILL" at bounding box center [745, 450] width 22 height 12
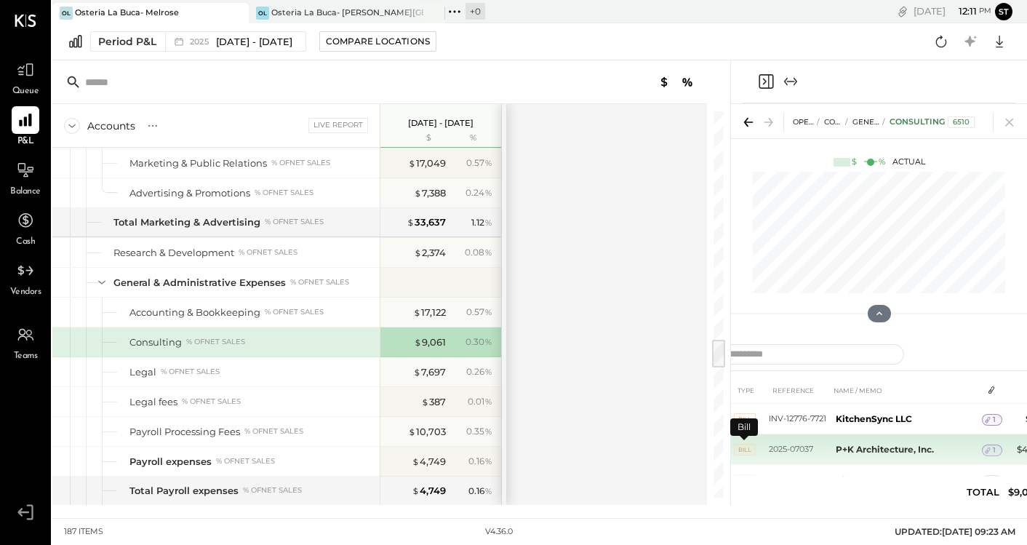
click at [748, 448] on span "BILL" at bounding box center [745, 450] width 22 height 12
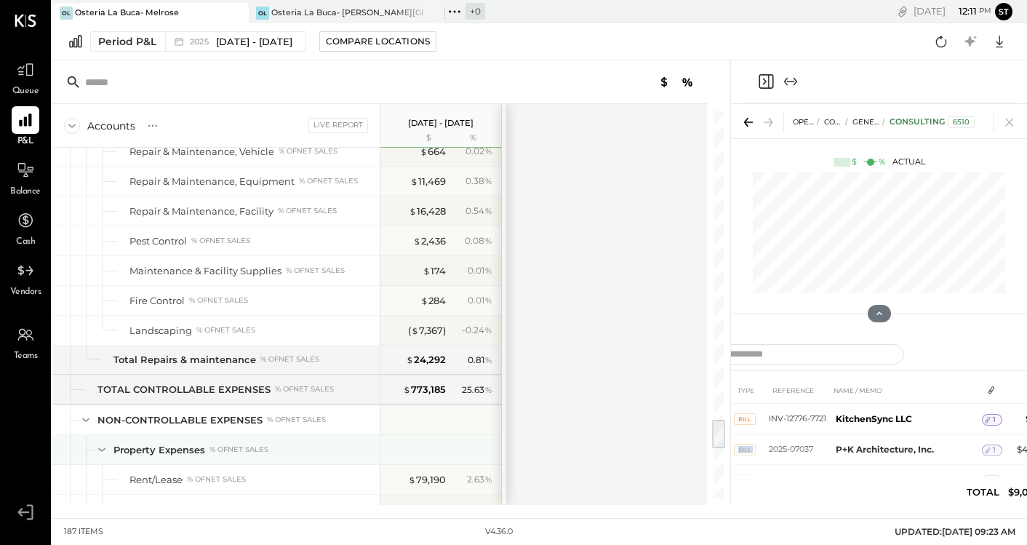
scroll to position [3910, 0]
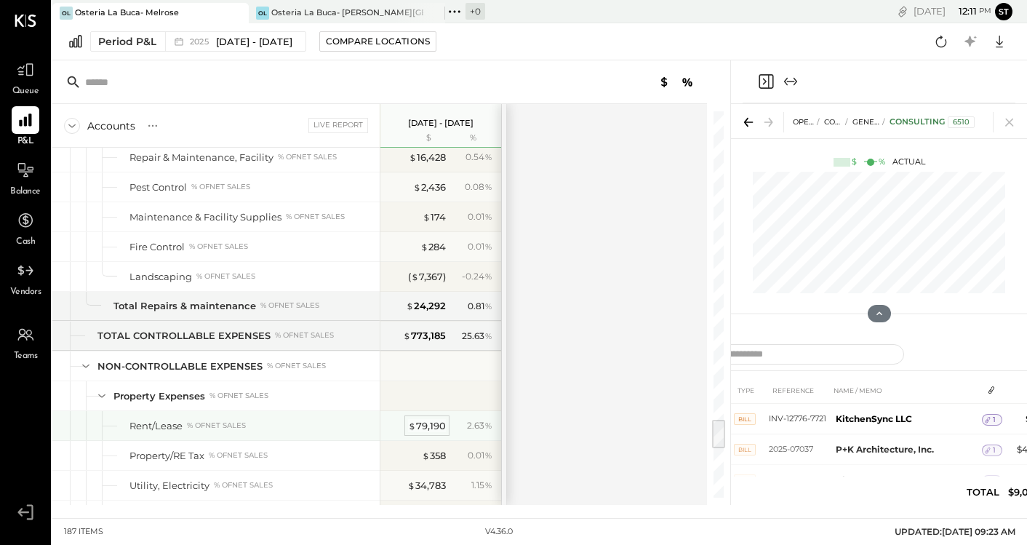
click at [423, 423] on div "$ 79,190" at bounding box center [427, 426] width 38 height 14
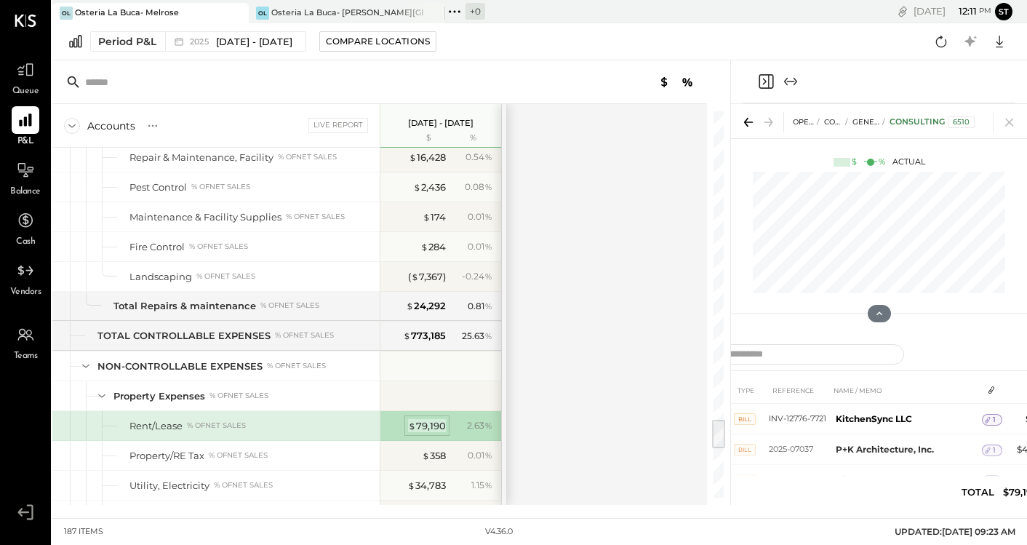
scroll to position [252, 0]
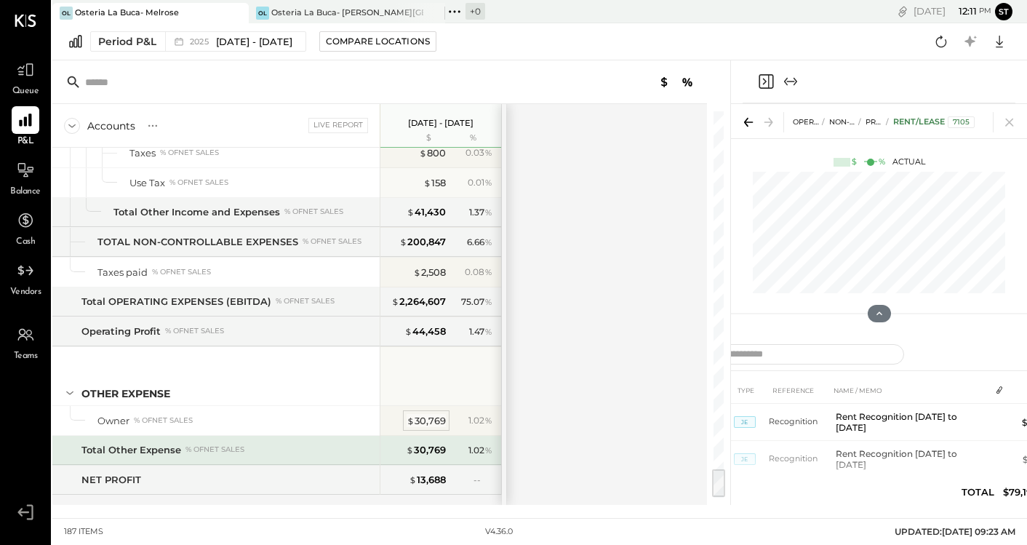
scroll to position [4537, 0]
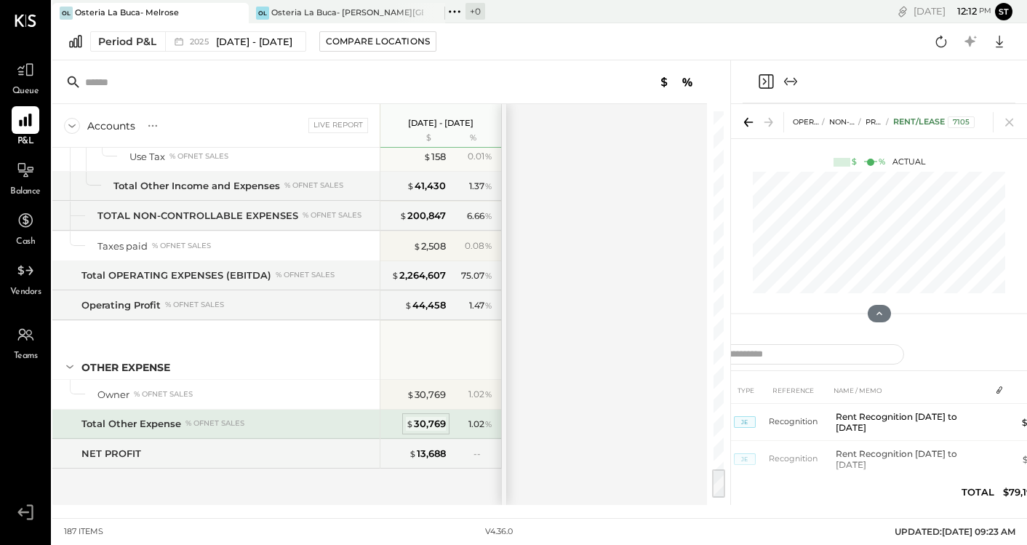
click at [426, 425] on div "$ 30,769" at bounding box center [426, 424] width 40 height 14
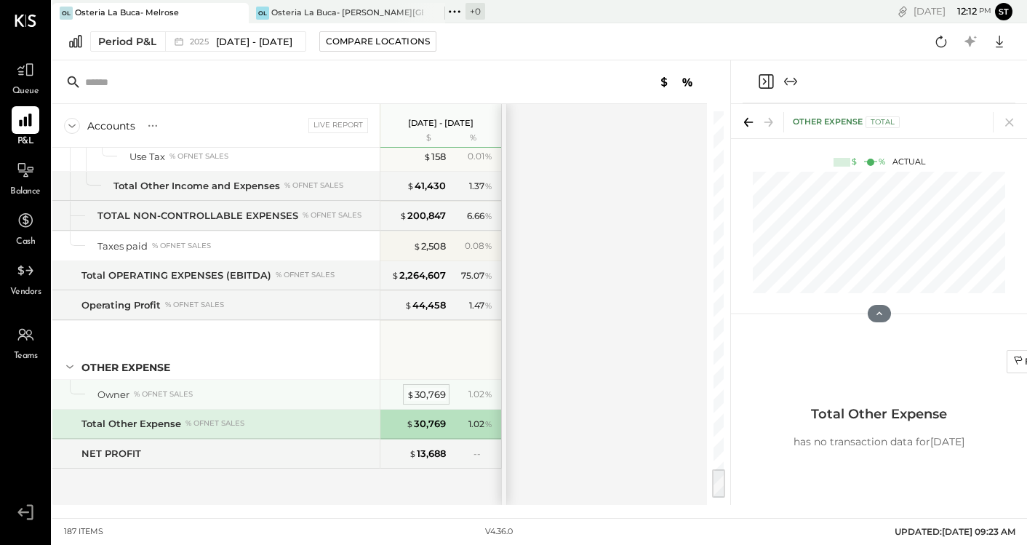
click at [429, 394] on div "$ 30,769" at bounding box center [426, 395] width 39 height 14
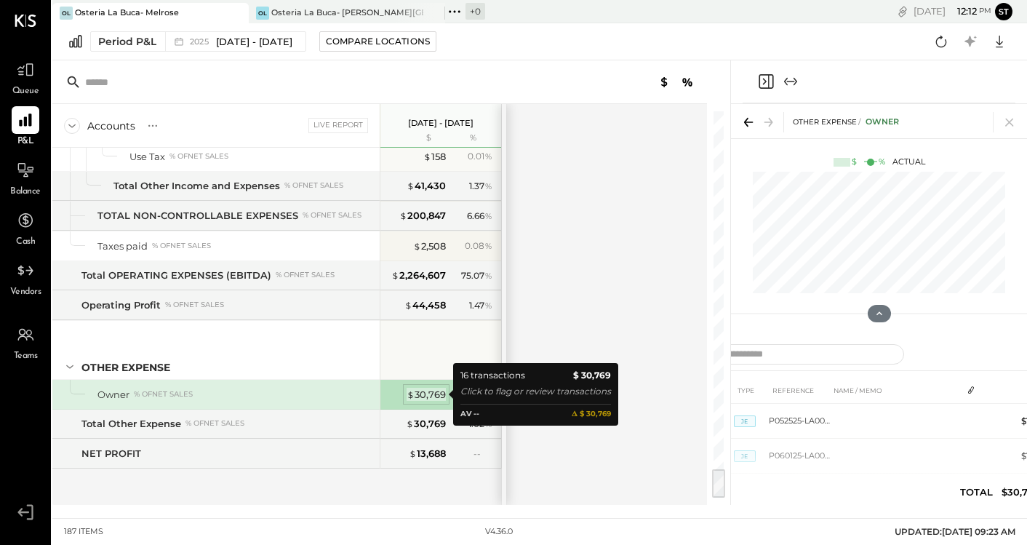
click at [429, 394] on div "$ 30,769" at bounding box center [426, 395] width 39 height 14
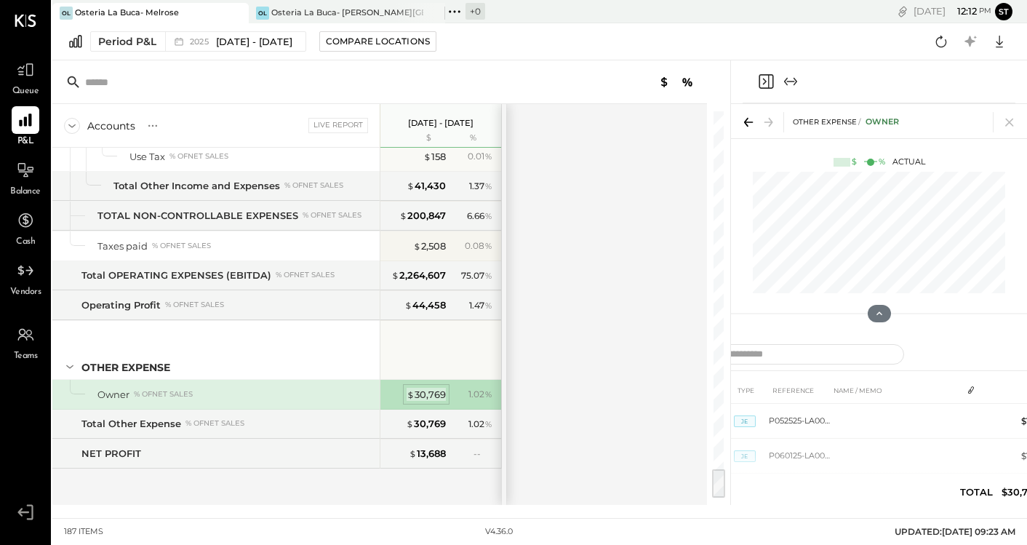
click at [436, 391] on div "$ 30,769" at bounding box center [426, 395] width 39 height 14
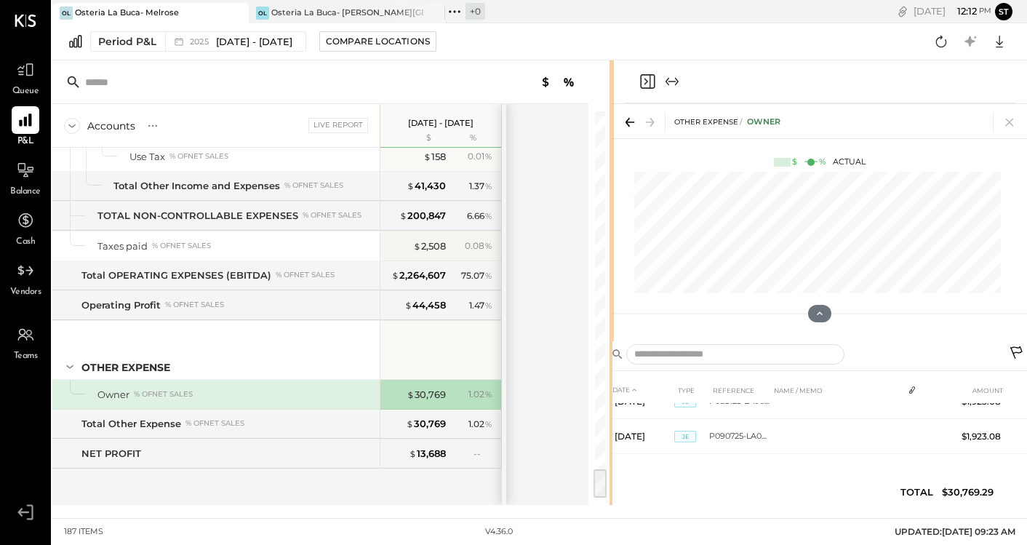
drag, startPoint x: 728, startPoint y: 277, endPoint x: 612, endPoint y: 277, distance: 116.4
click at [612, 277] on div at bounding box center [612, 282] width 4 height 444
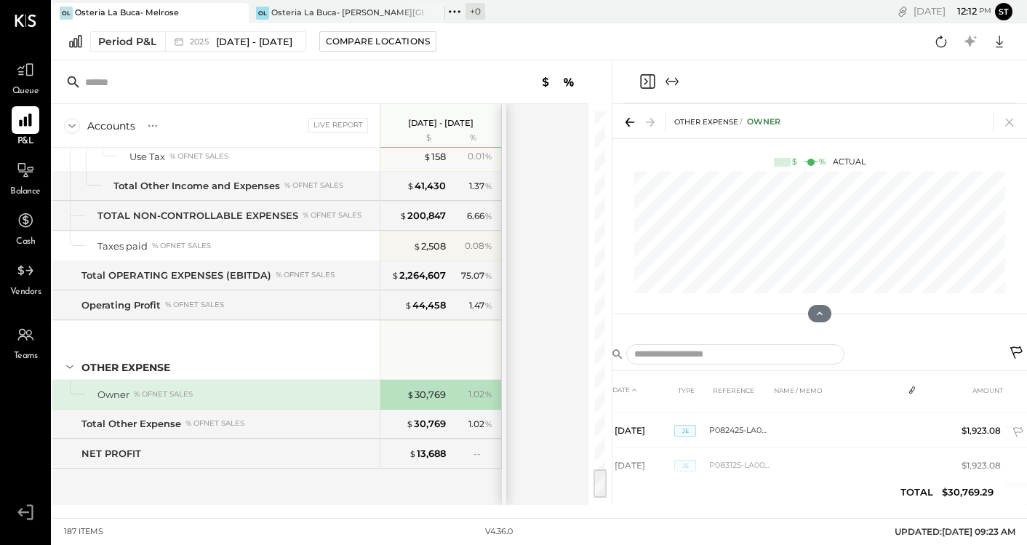
scroll to position [444, 0]
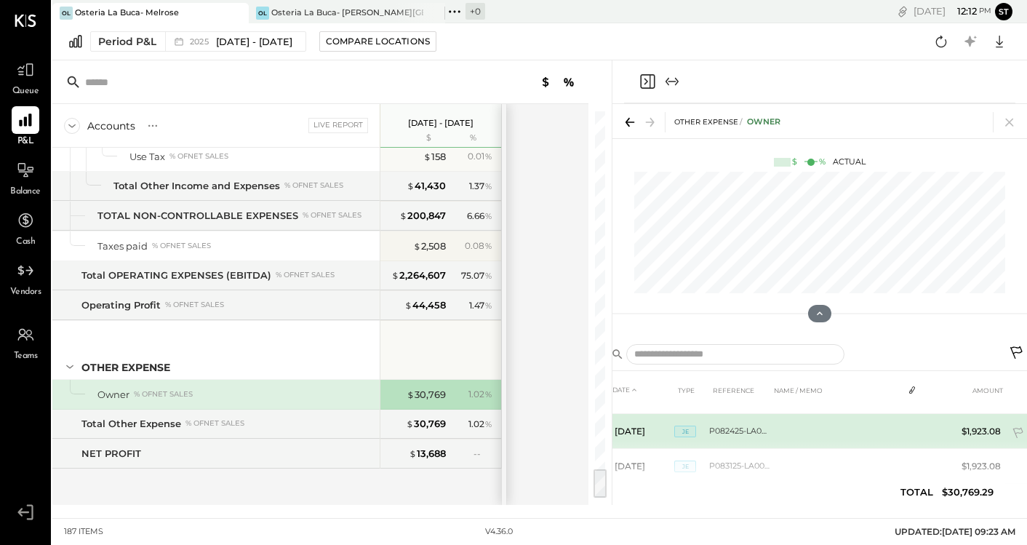
click at [806, 431] on td at bounding box center [836, 431] width 132 height 35
click at [744, 431] on td "P082425-LA005063" at bounding box center [739, 431] width 61 height 35
click at [687, 429] on span "JE" at bounding box center [685, 432] width 22 height 12
click at [679, 430] on span "JE" at bounding box center [685, 432] width 22 height 12
click at [654, 429] on td "[DATE]" at bounding box center [641, 431] width 65 height 35
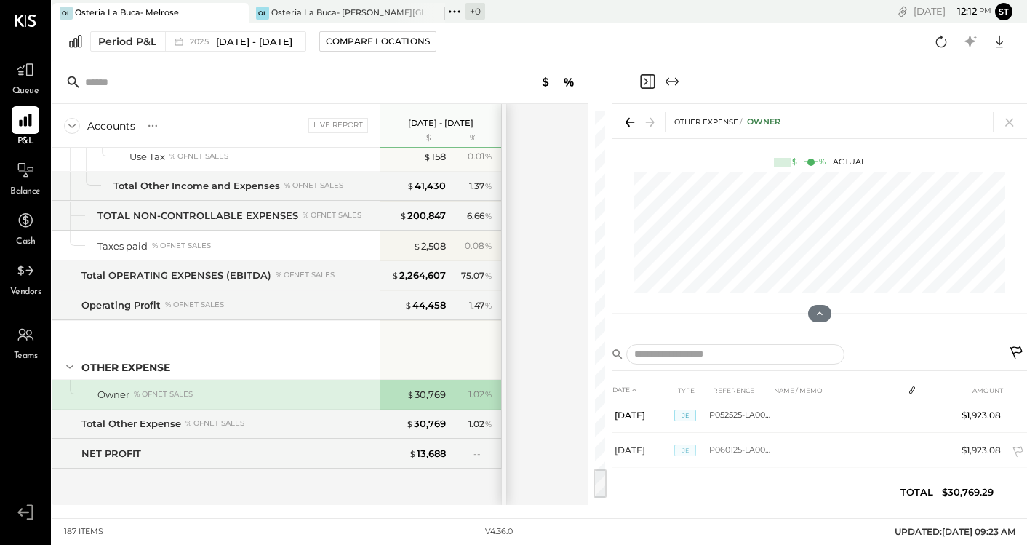
scroll to position [0, 0]
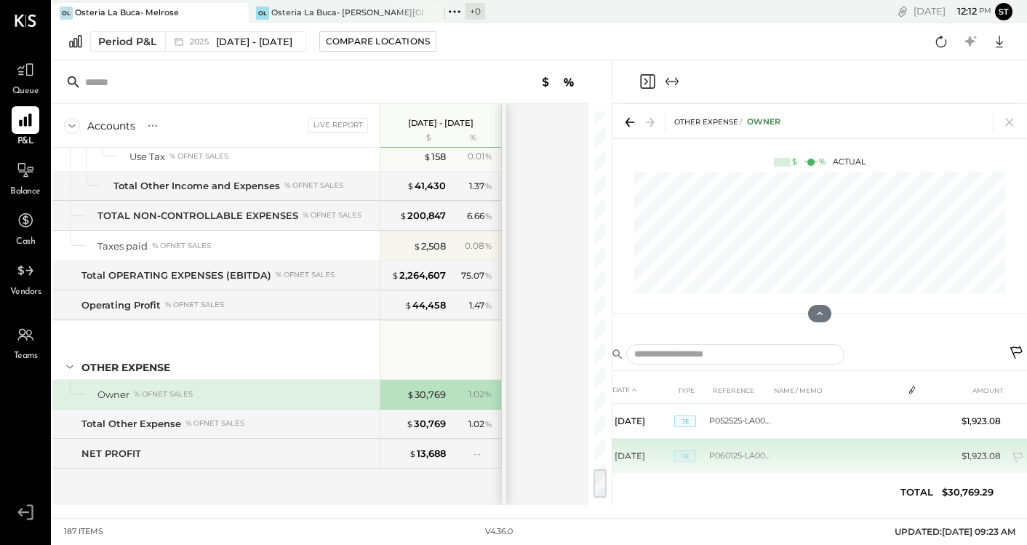
click at [850, 439] on td at bounding box center [836, 456] width 132 height 35
click at [851, 439] on td at bounding box center [836, 456] width 132 height 35
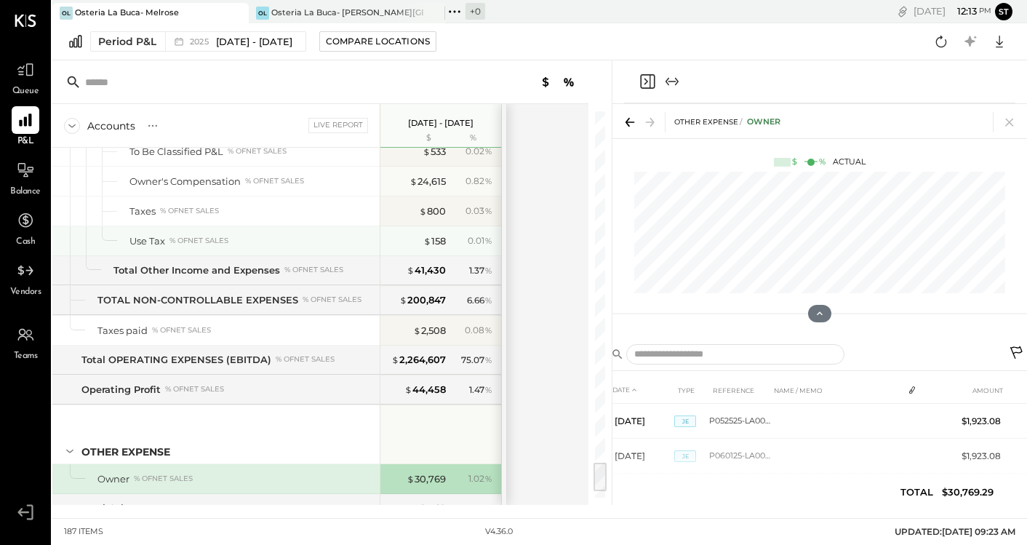
scroll to position [4444, 0]
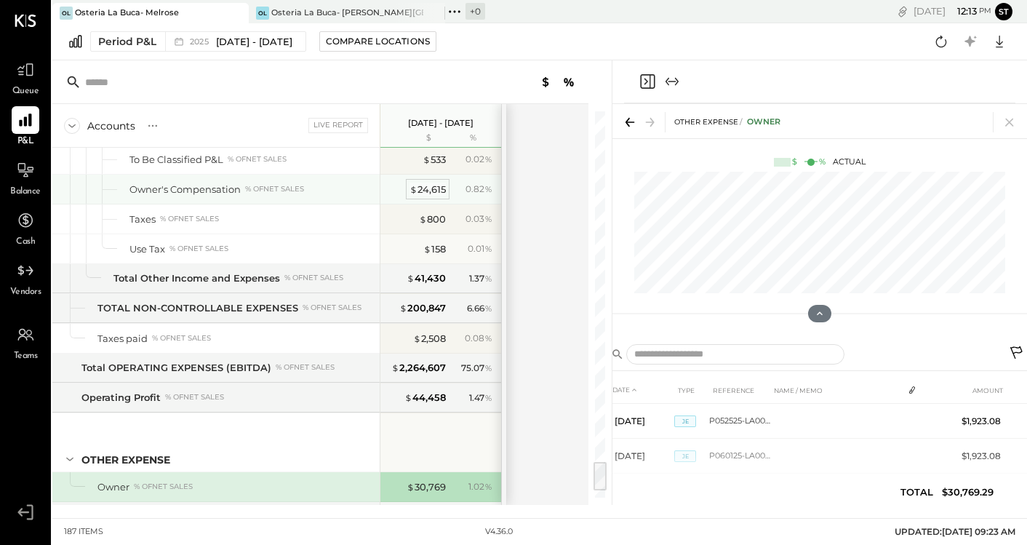
click at [418, 186] on div "$ 24,615" at bounding box center [428, 190] width 36 height 14
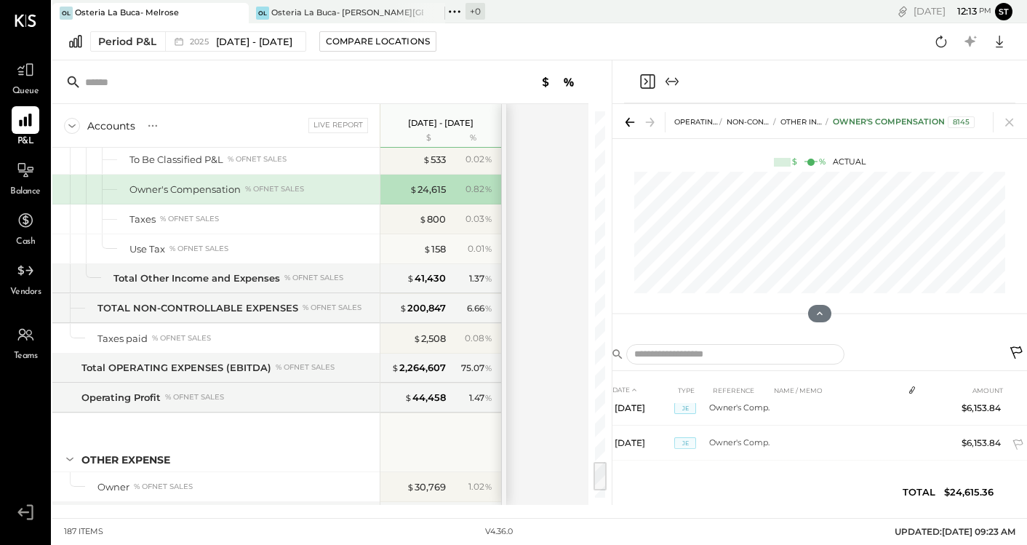
scroll to position [89, 0]
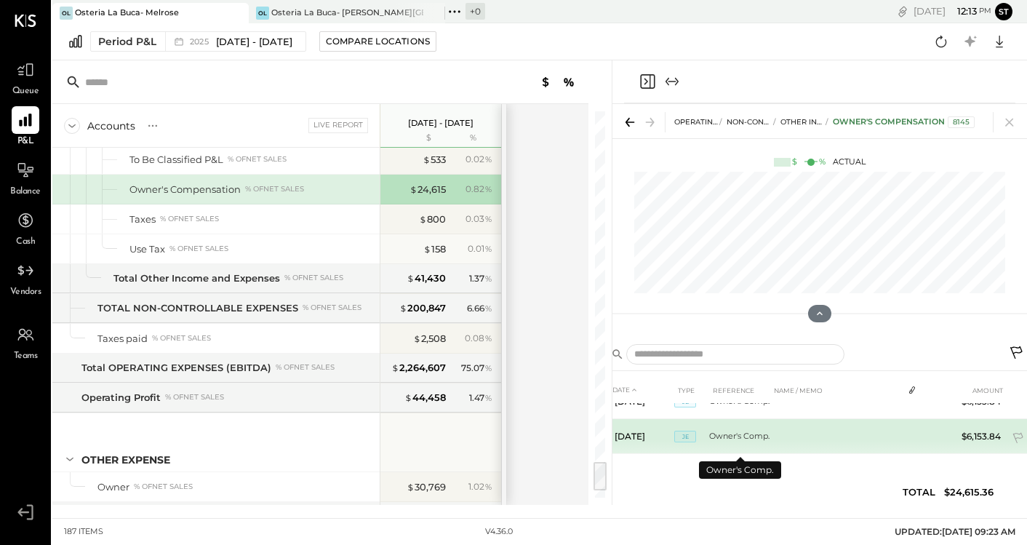
click at [731, 438] on td "Owner's Comp." at bounding box center [739, 436] width 61 height 35
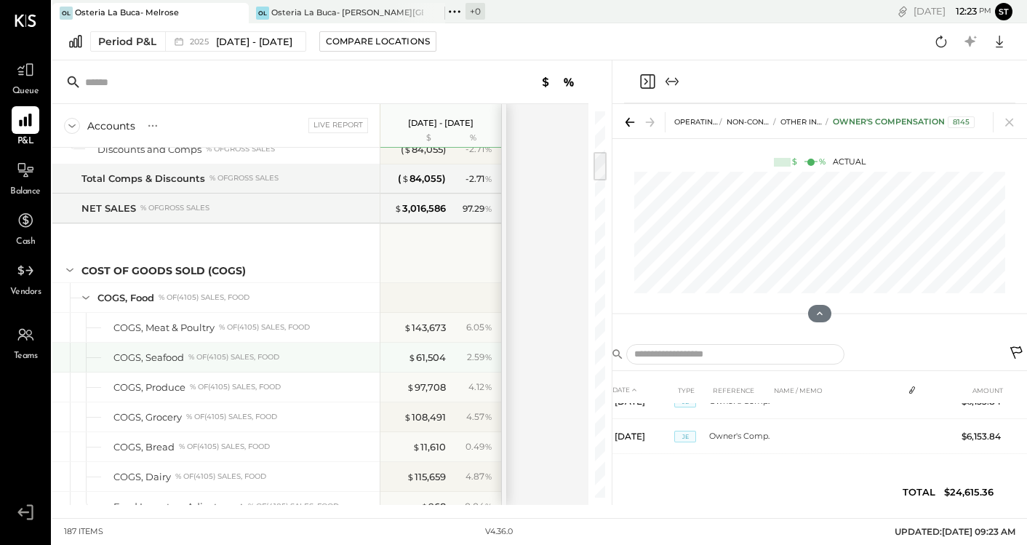
scroll to position [519, 0]
